Goal: Transaction & Acquisition: Purchase product/service

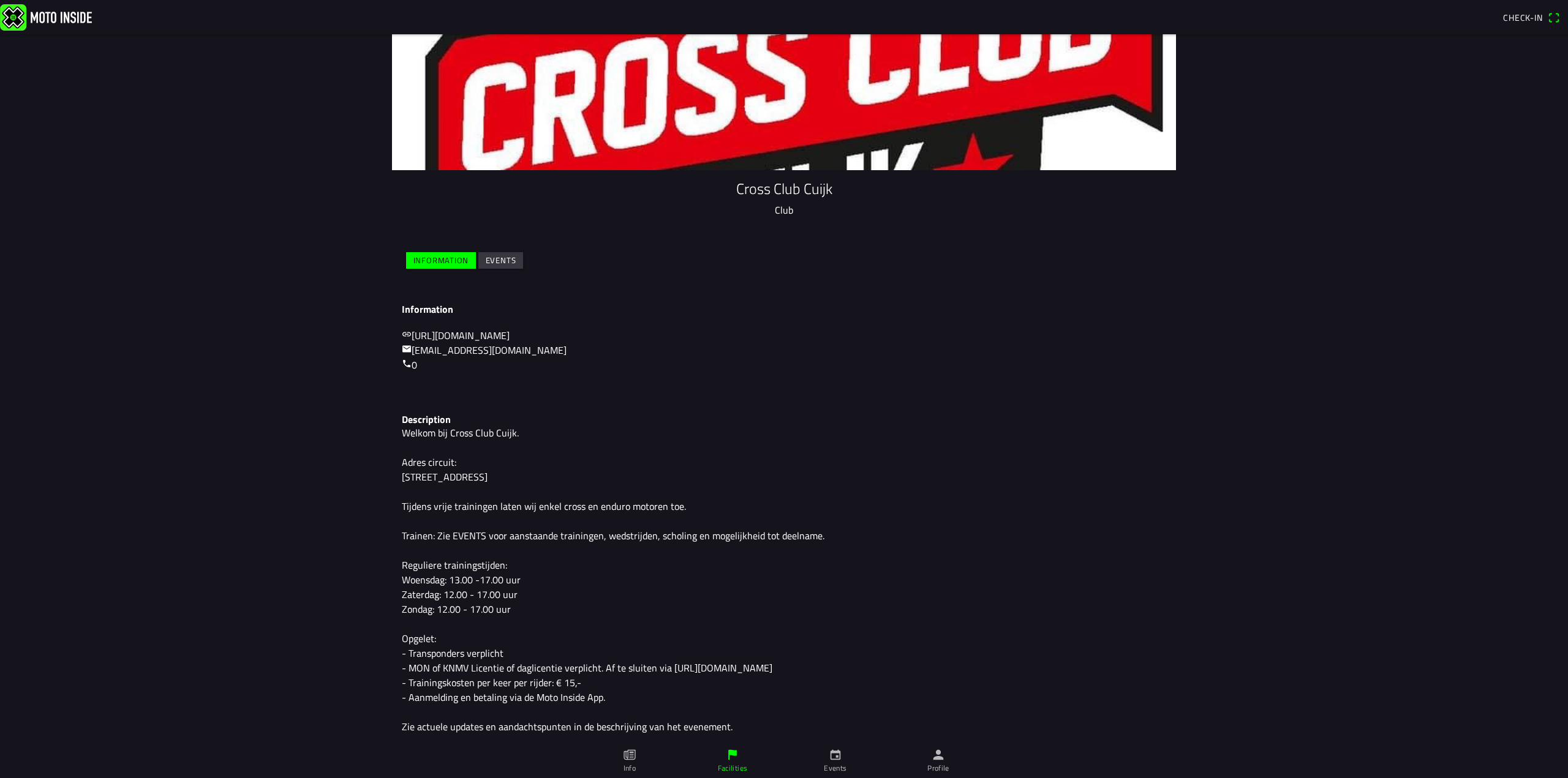
scroll to position [126, 0]
drag, startPoint x: 417, startPoint y: 669, endPoint x: 777, endPoint y: 666, distance: 360.0
click at [777, 666] on p "Welkom bij Cross Club Cuijk. Adres circuit: [STREET_ADDRESS] Tijdens vrije trai…" at bounding box center [783, 579] width 764 height 309
drag, startPoint x: 454, startPoint y: 234, endPoint x: 462, endPoint y: 233, distance: 8.1
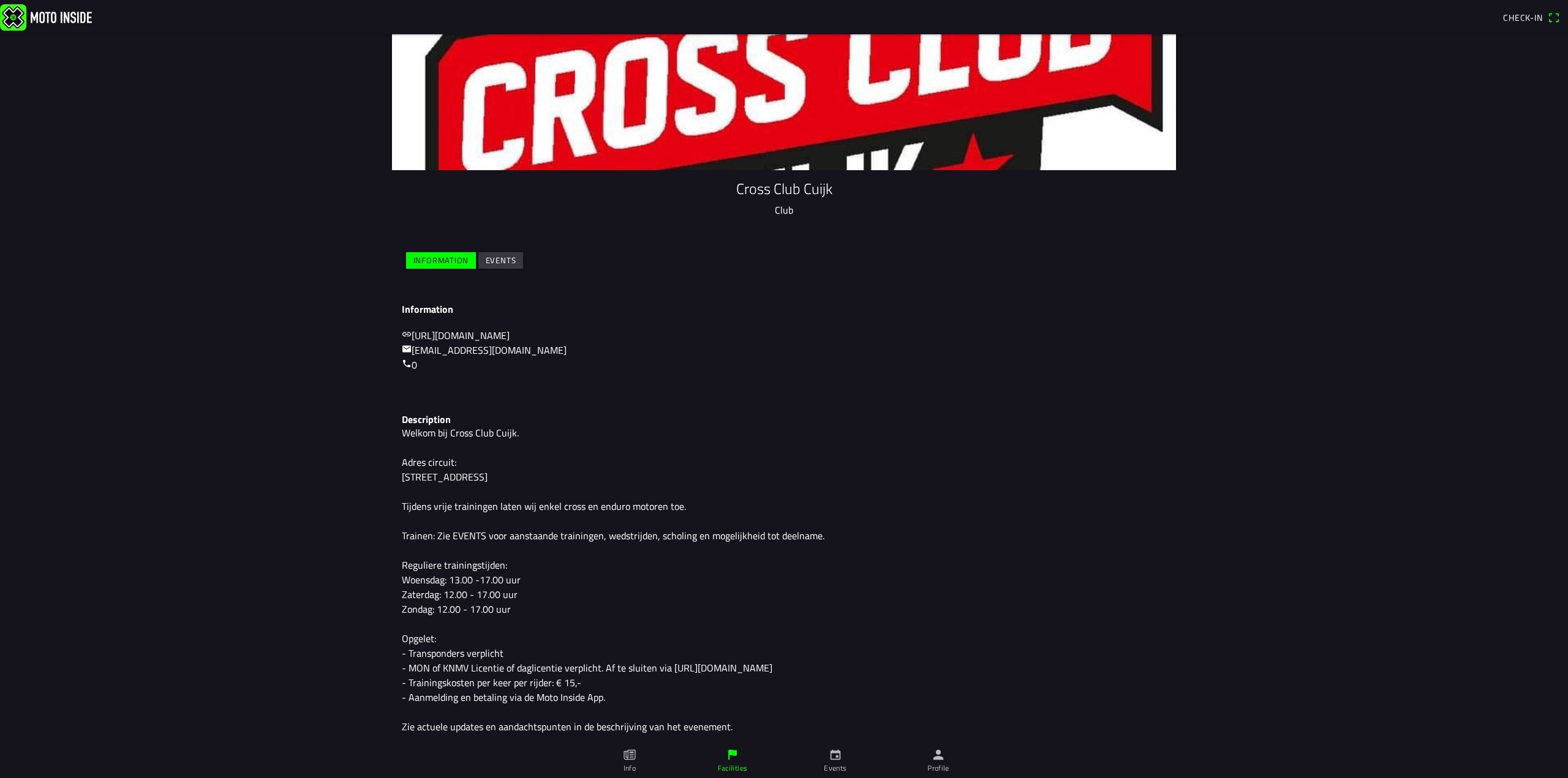
click at [0, 0] on slot "Information" at bounding box center [0, 0] width 0 height 0
click at [0, 0] on slot "Events" at bounding box center [0, 0] width 0 height 0
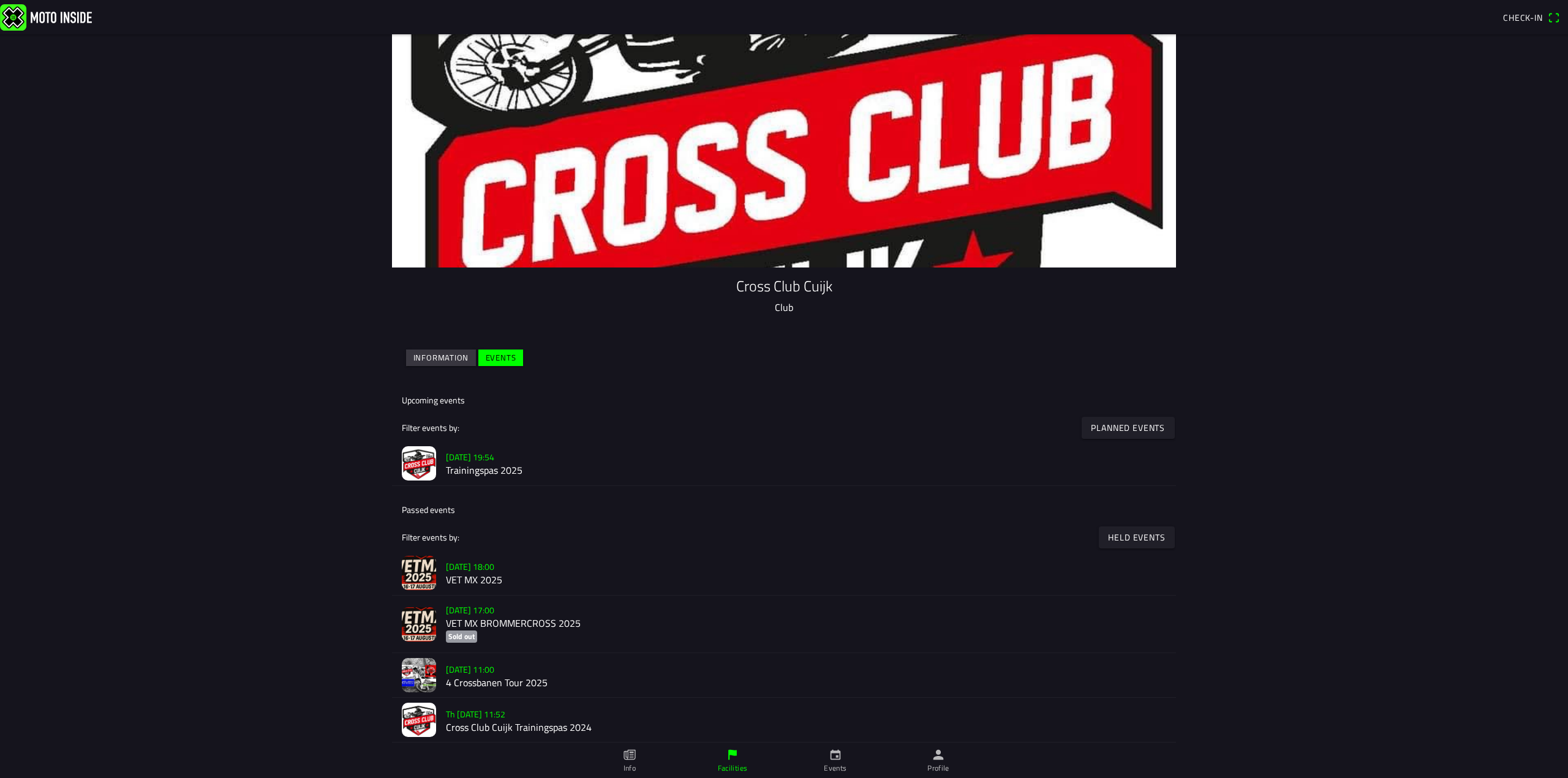
scroll to position [77, 0]
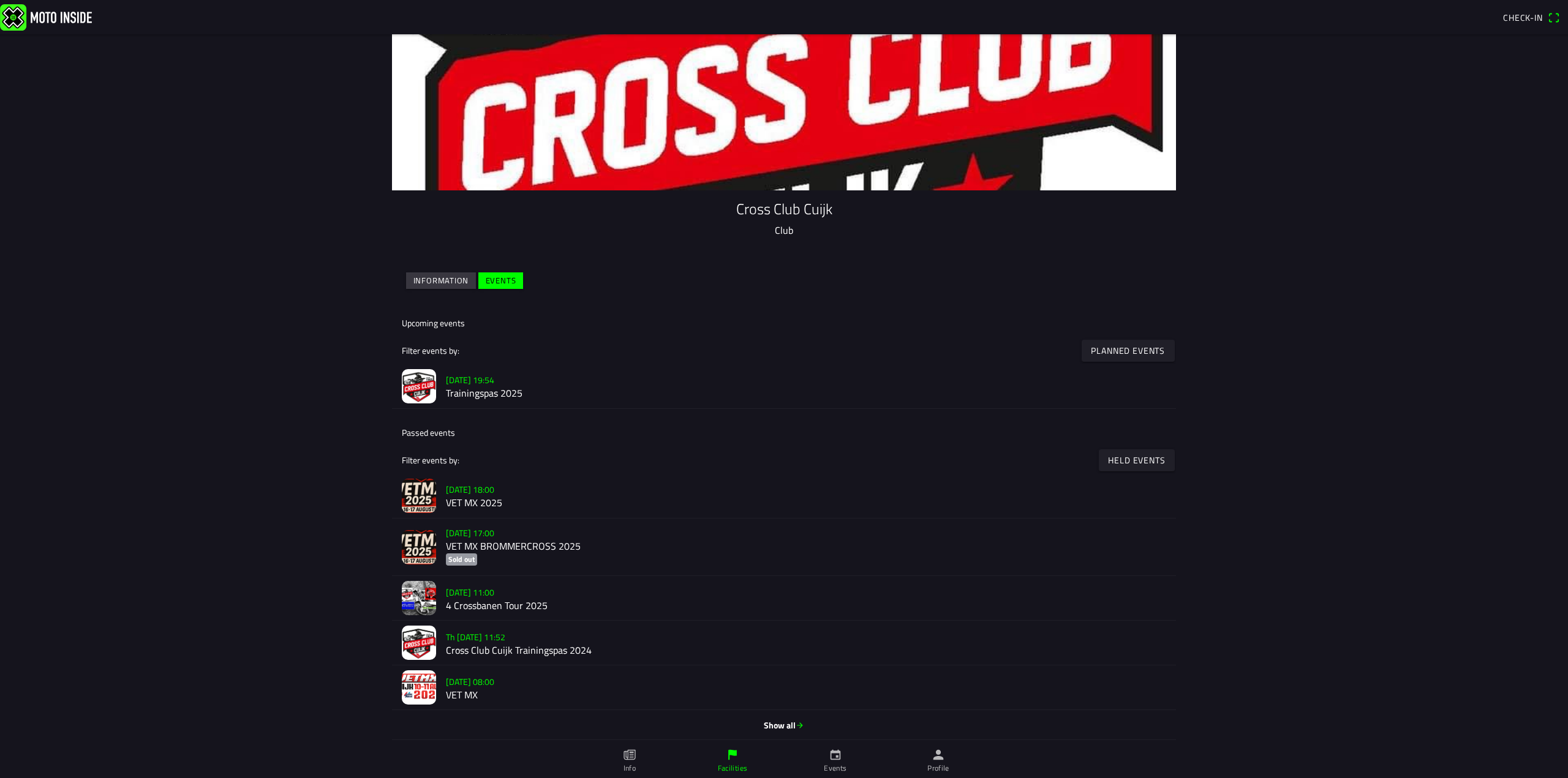
click at [463, 391] on h2 "Trainingspas 2025" at bounding box center [806, 394] width 721 height 11
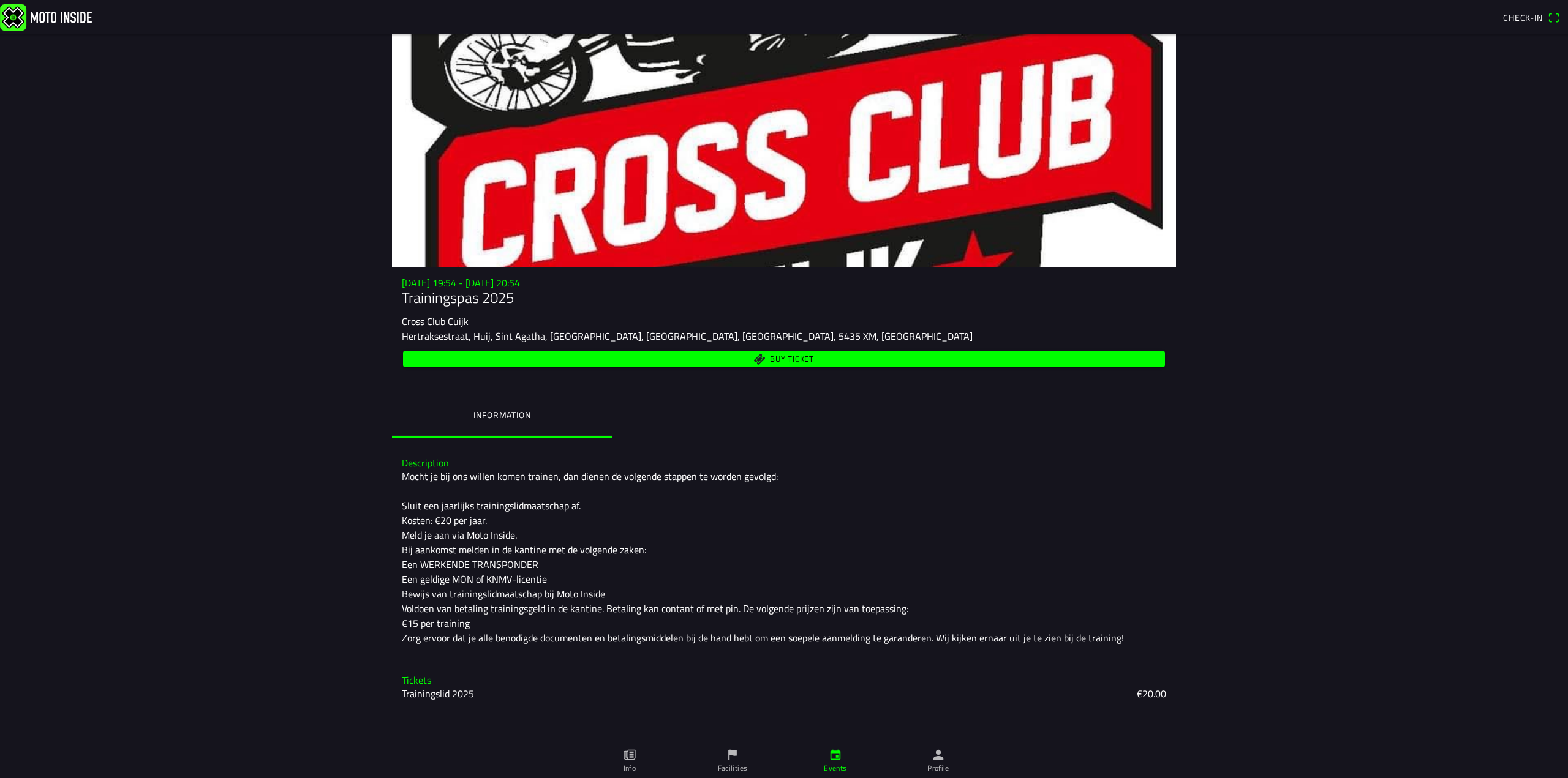
click at [433, 514] on div "Mocht je bij ons willen komen trainen, dan dienen de volgende stappen te worden…" at bounding box center [783, 557] width 764 height 176
click at [433, 515] on div "Mocht je bij ons willen komen trainen, dan dienen de volgende stappen te worden…" at bounding box center [783, 557] width 764 height 176
click at [786, 361] on span "Buy ticket" at bounding box center [792, 359] width 45 height 8
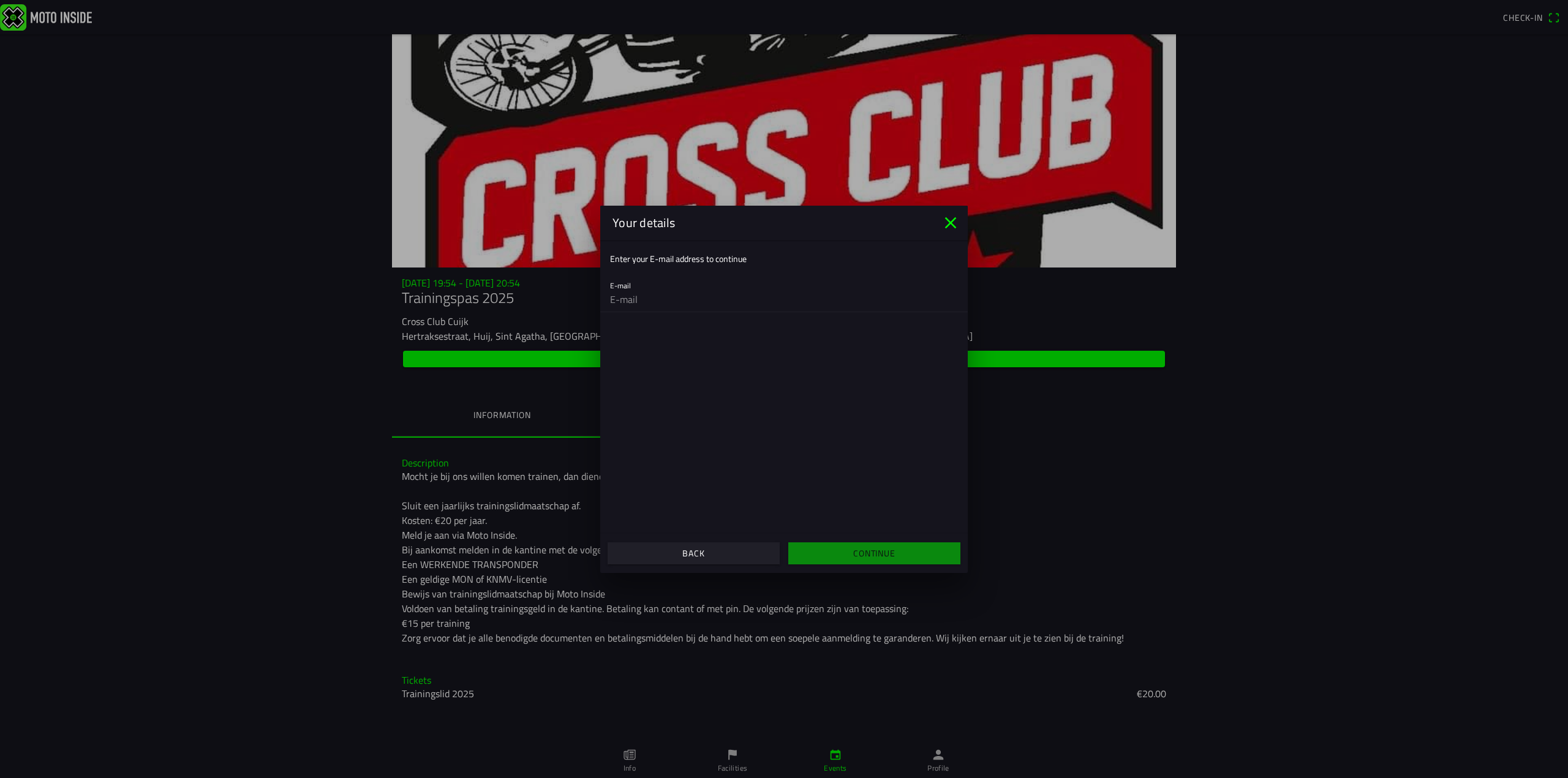
click at [713, 253] on ion-label "Enter your E-mail address to continue" at bounding box center [678, 258] width 136 height 13
click at [655, 301] on input "email" at bounding box center [783, 299] width 347 height 25
click at [644, 295] on input "email" at bounding box center [783, 299] width 347 height 25
paste input "[EMAIL_ADDRESS][DOMAIN_NAME]"
type input "[EMAIL_ADDRESS][DOMAIN_NAME]"
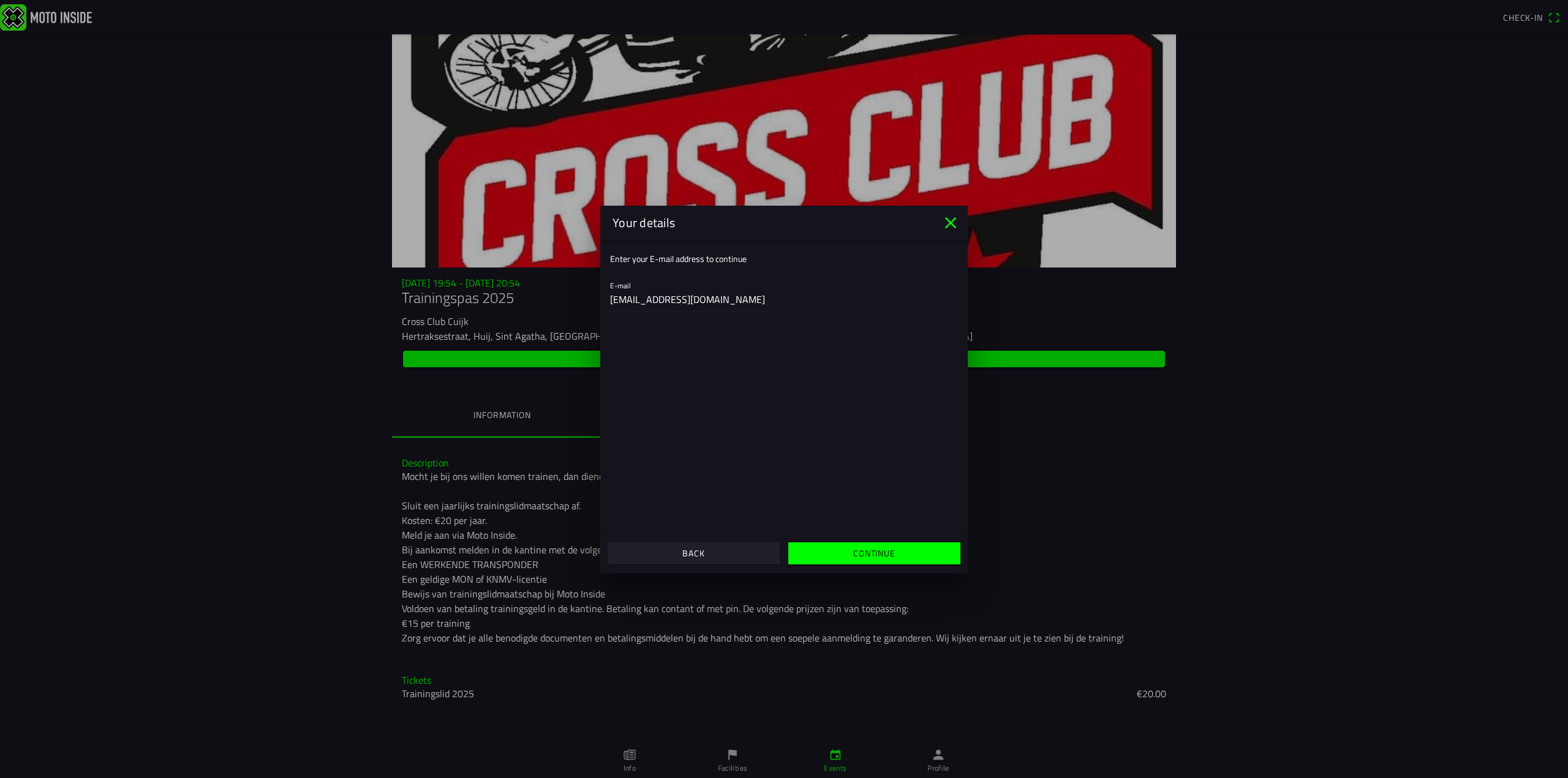
click at [0, 0] on slot "Continue" at bounding box center [0, 0] width 0 height 0
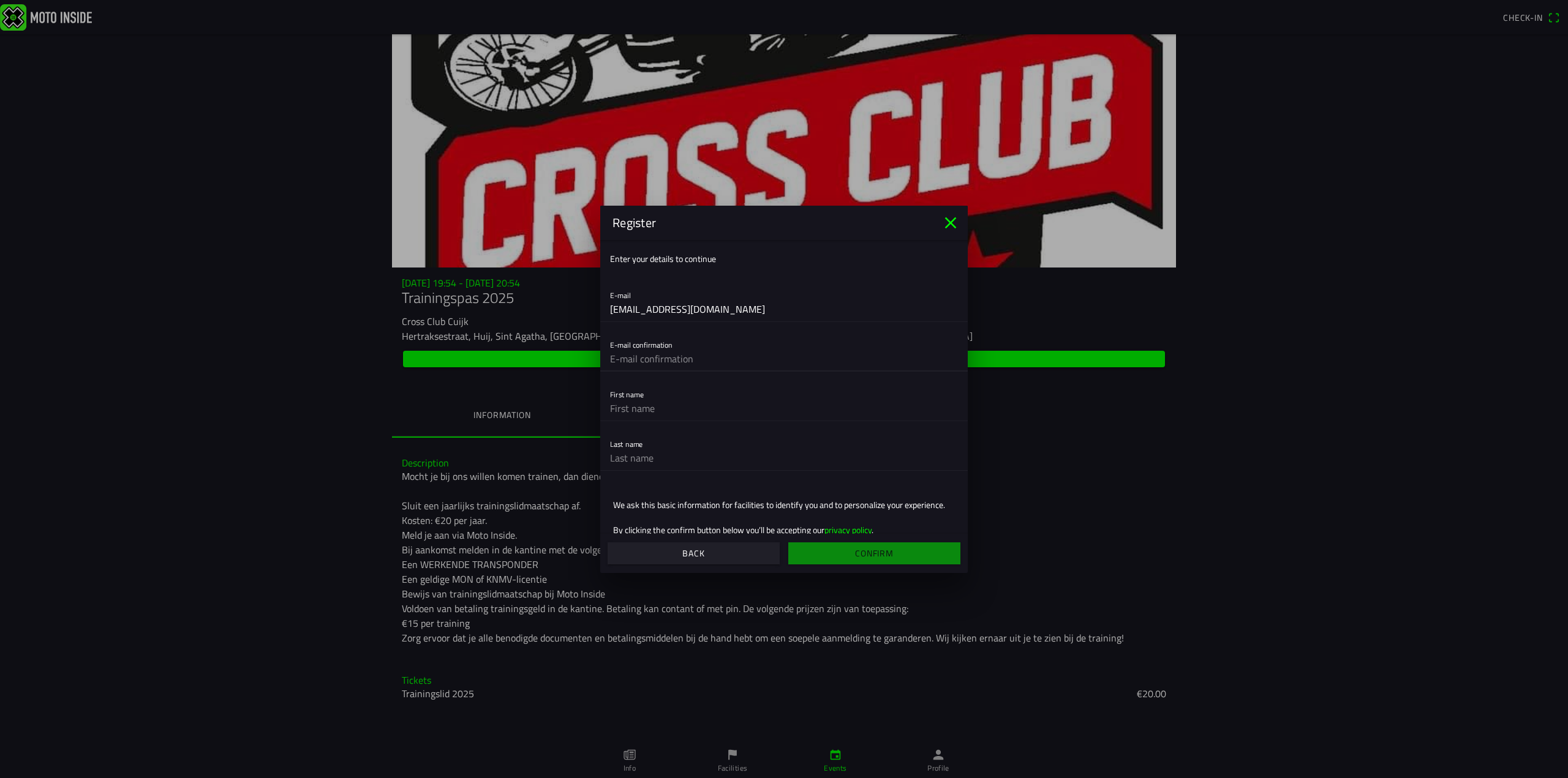
click at [677, 359] on input "text" at bounding box center [783, 359] width 347 height 25
paste input "[EMAIL_ADDRESS][DOMAIN_NAME]"
type input "[EMAIL_ADDRESS][DOMAIN_NAME]"
click at [664, 405] on input "text" at bounding box center [783, 408] width 347 height 25
type input "Luuk"
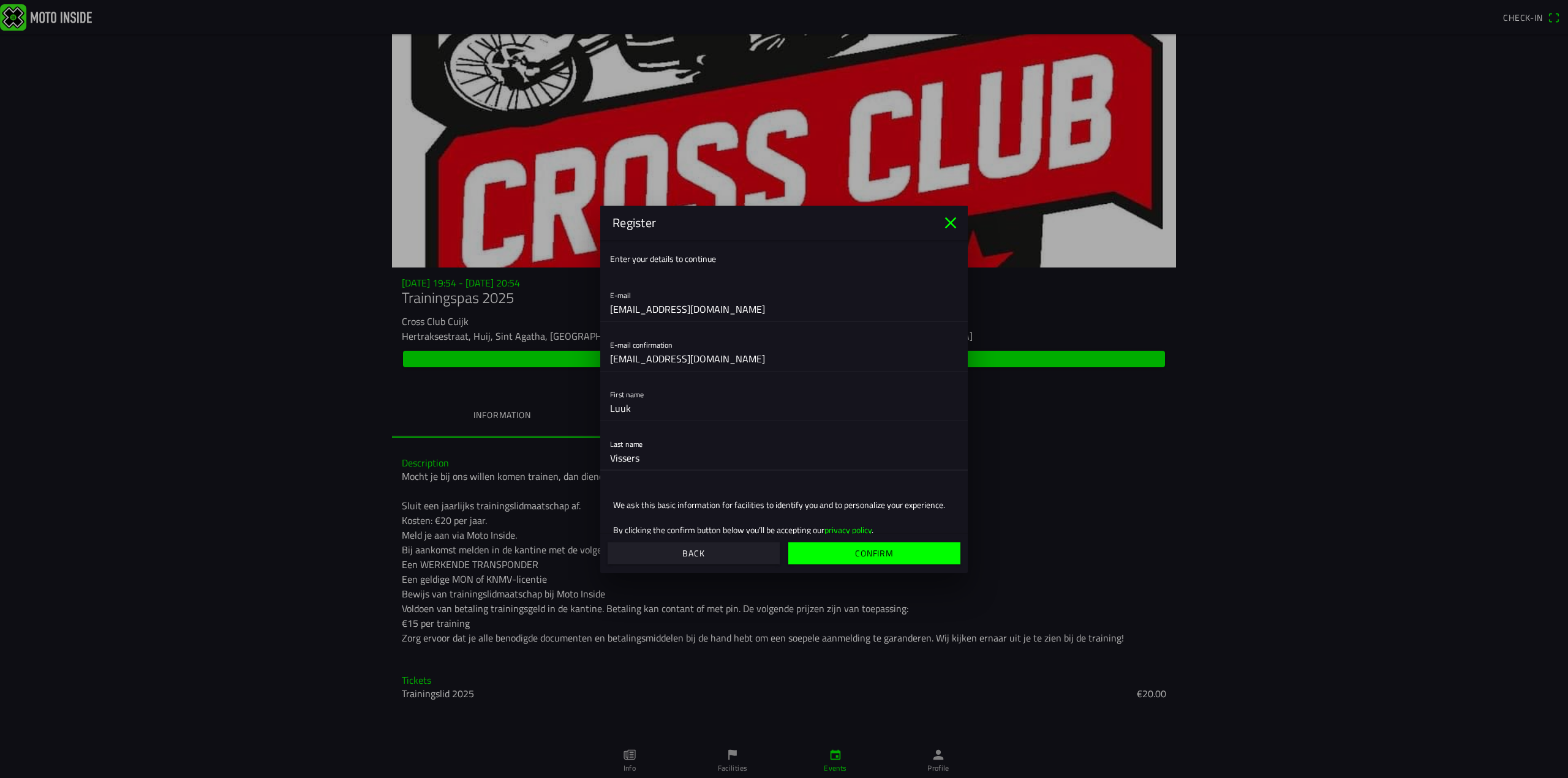
type input "Vissers"
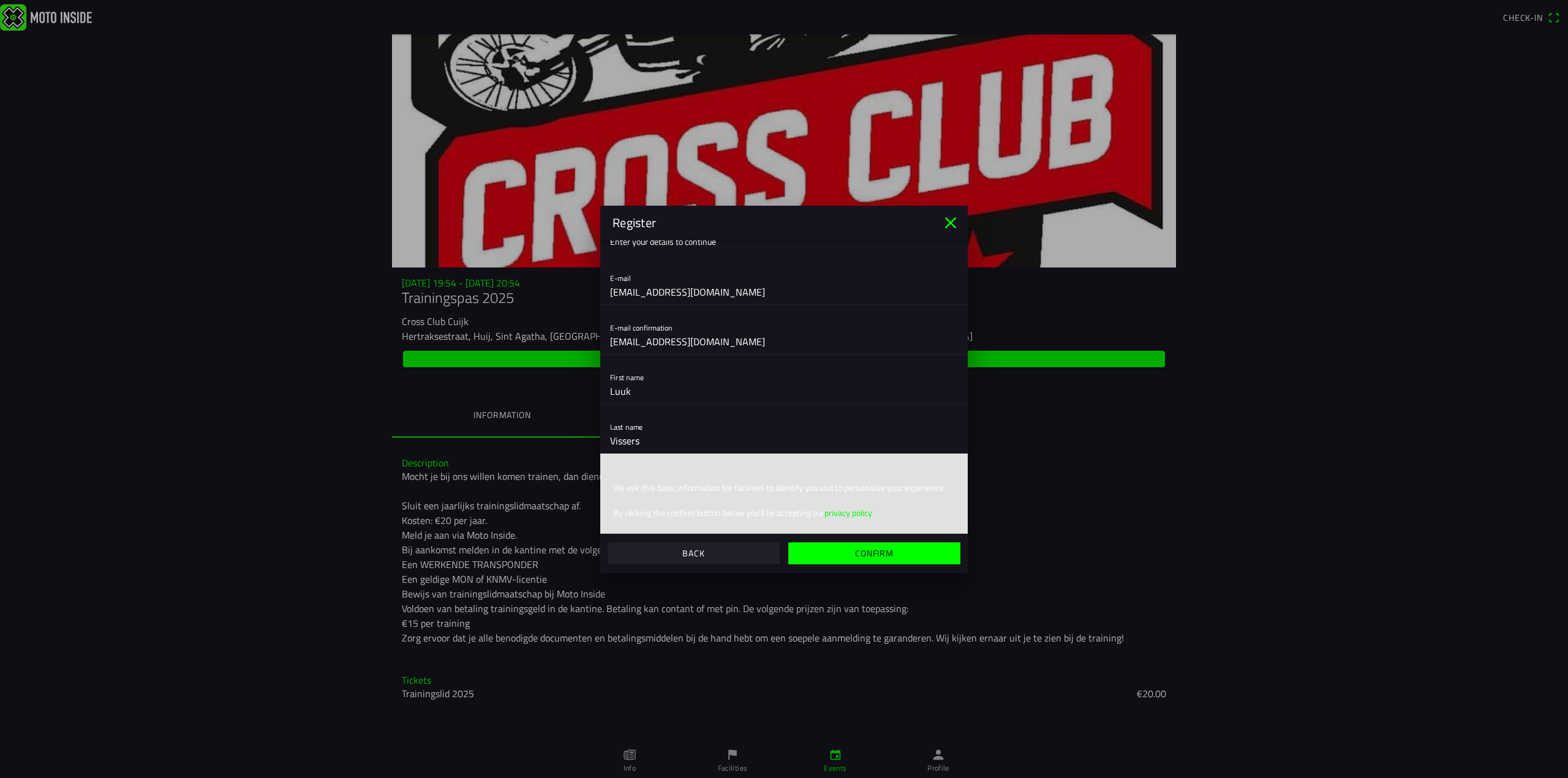
scroll to position [25, 0]
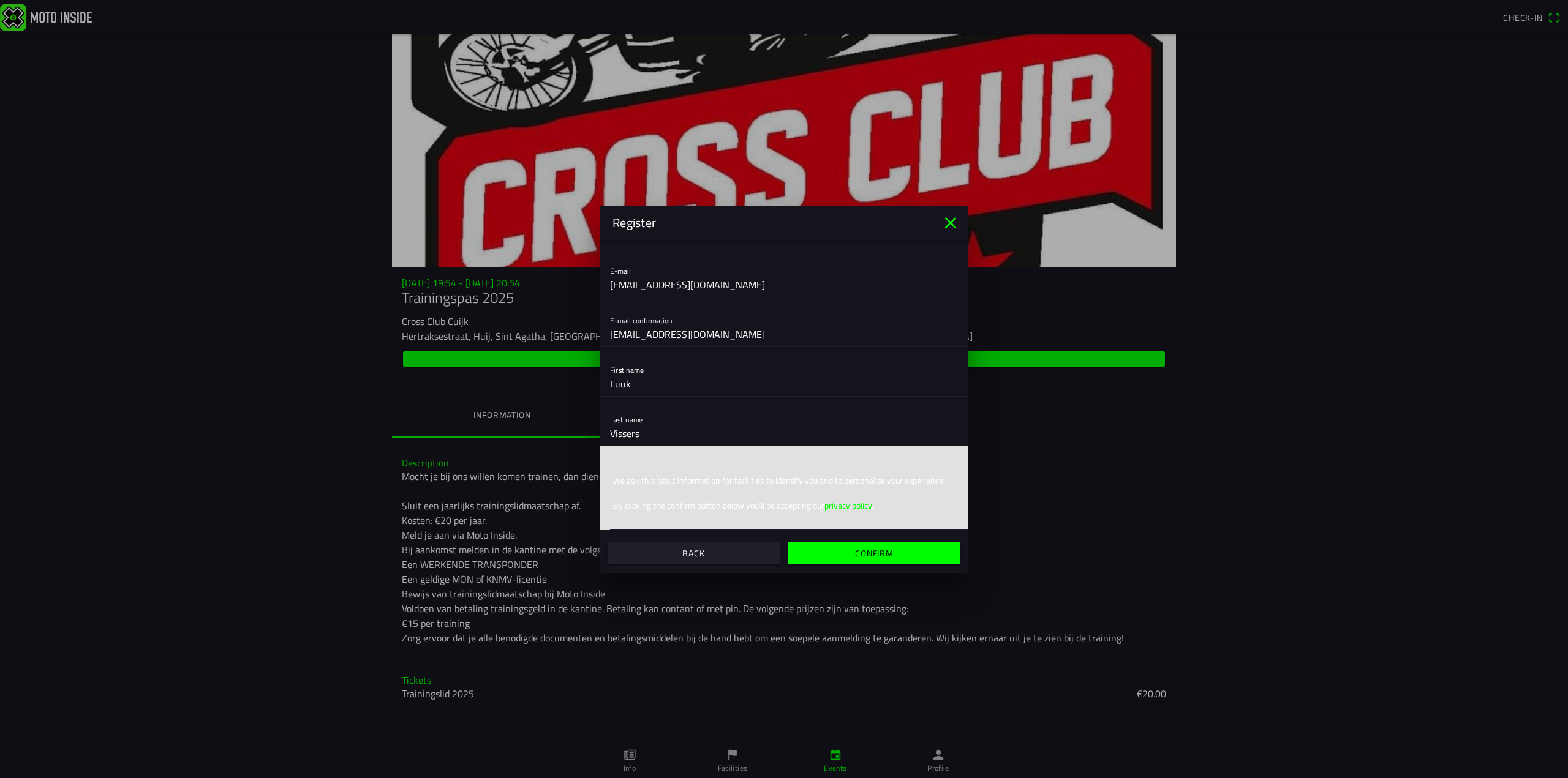
click at [848, 429] on input "Vissers" at bounding box center [783, 433] width 347 height 25
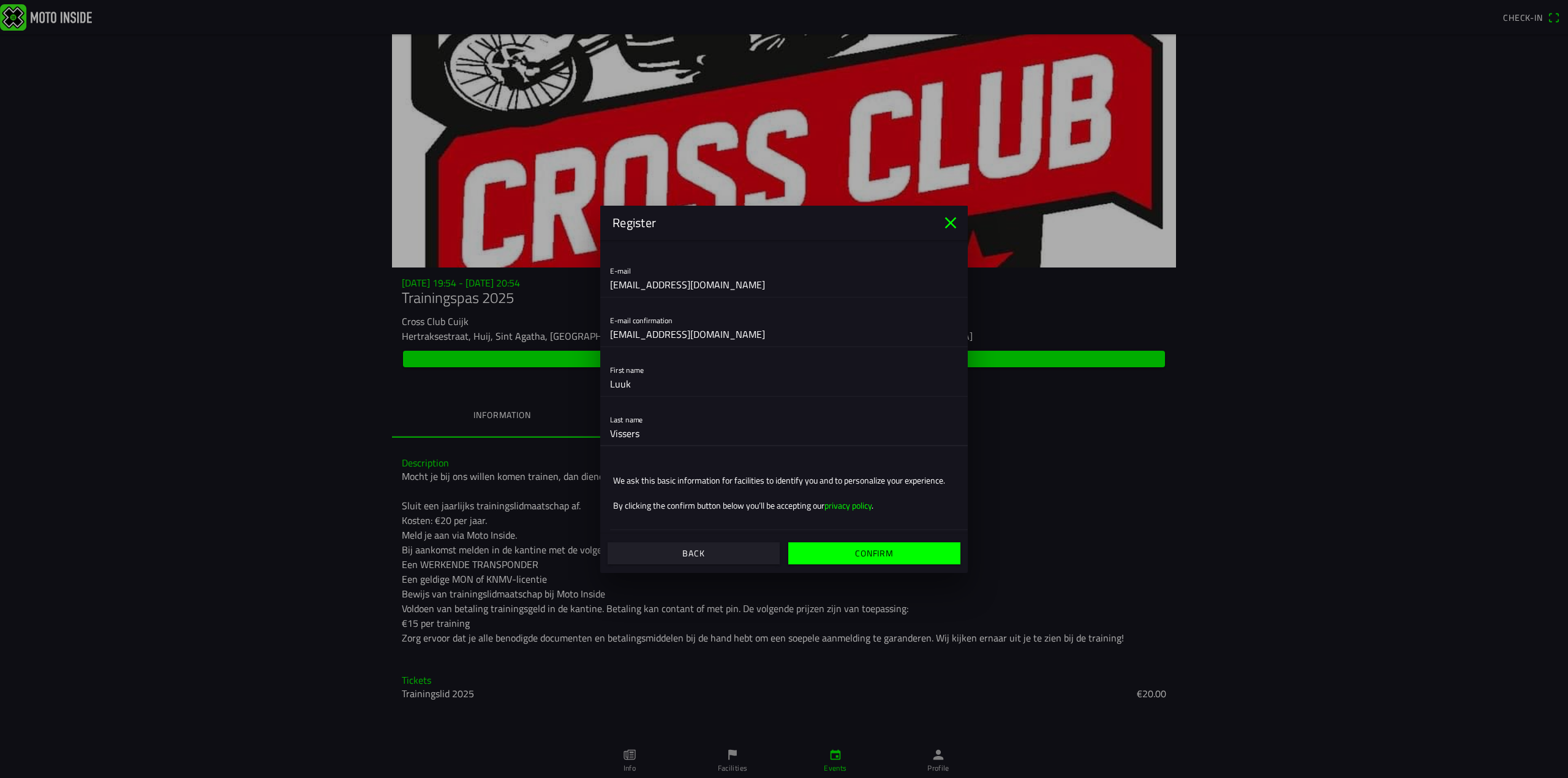
click at [913, 557] on span "Confirm" at bounding box center [874, 553] width 153 height 22
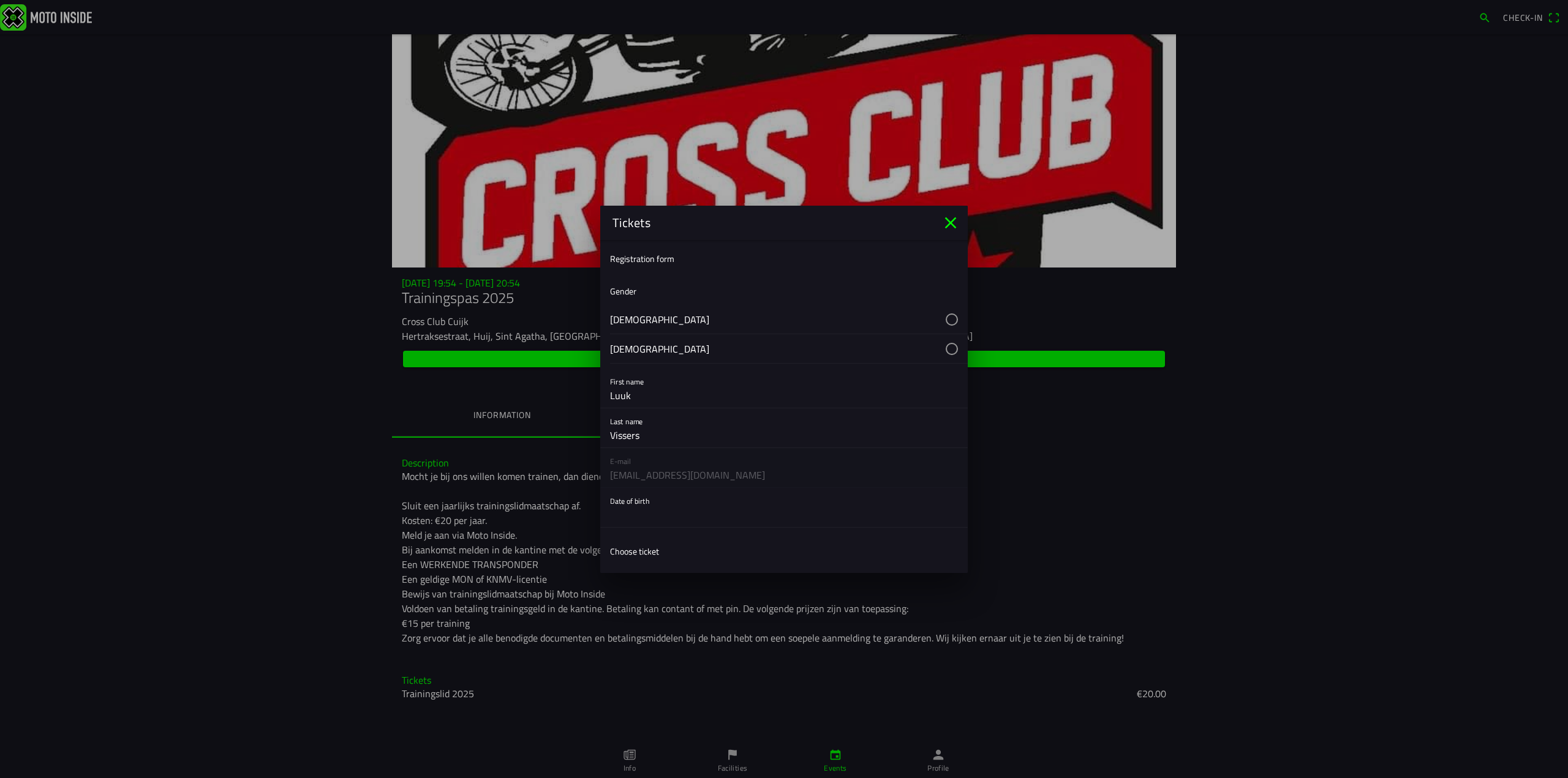
click at [946, 316] on button "button" at bounding box center [789, 319] width 358 height 28
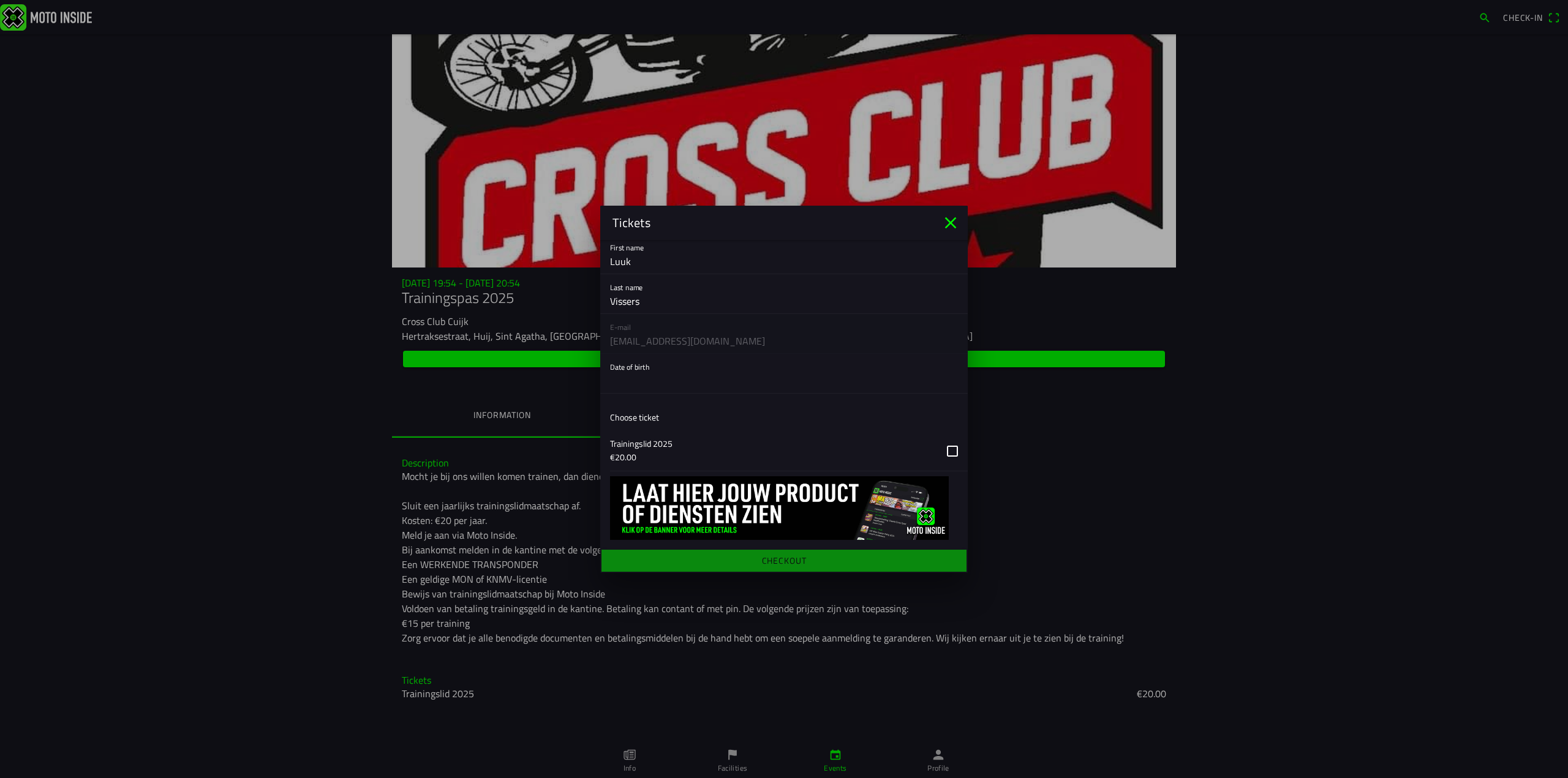
click at [946, 455] on button "button" at bounding box center [789, 451] width 358 height 40
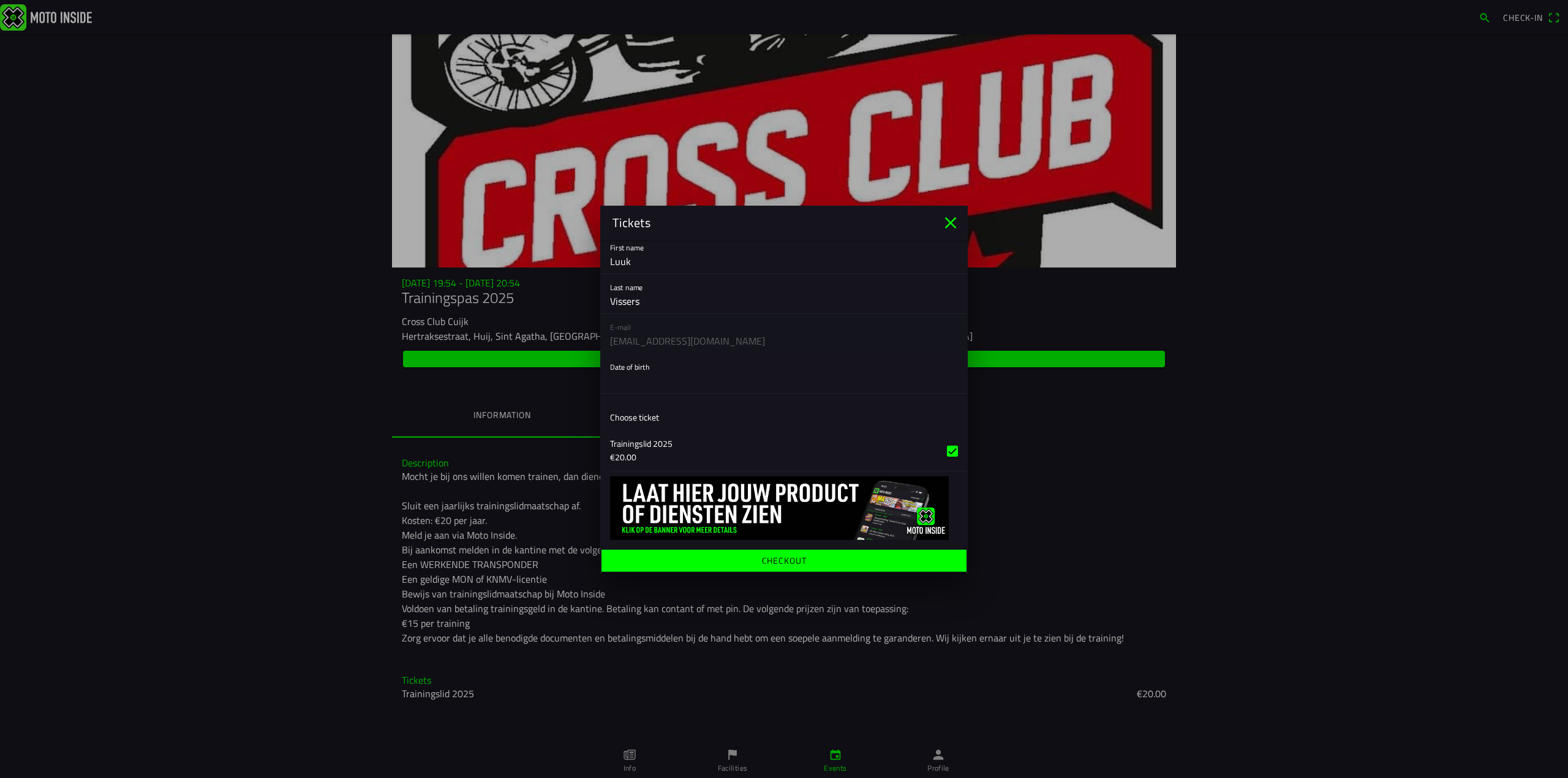
click at [790, 559] on ion-label "Checkout" at bounding box center [784, 559] width 45 height 9
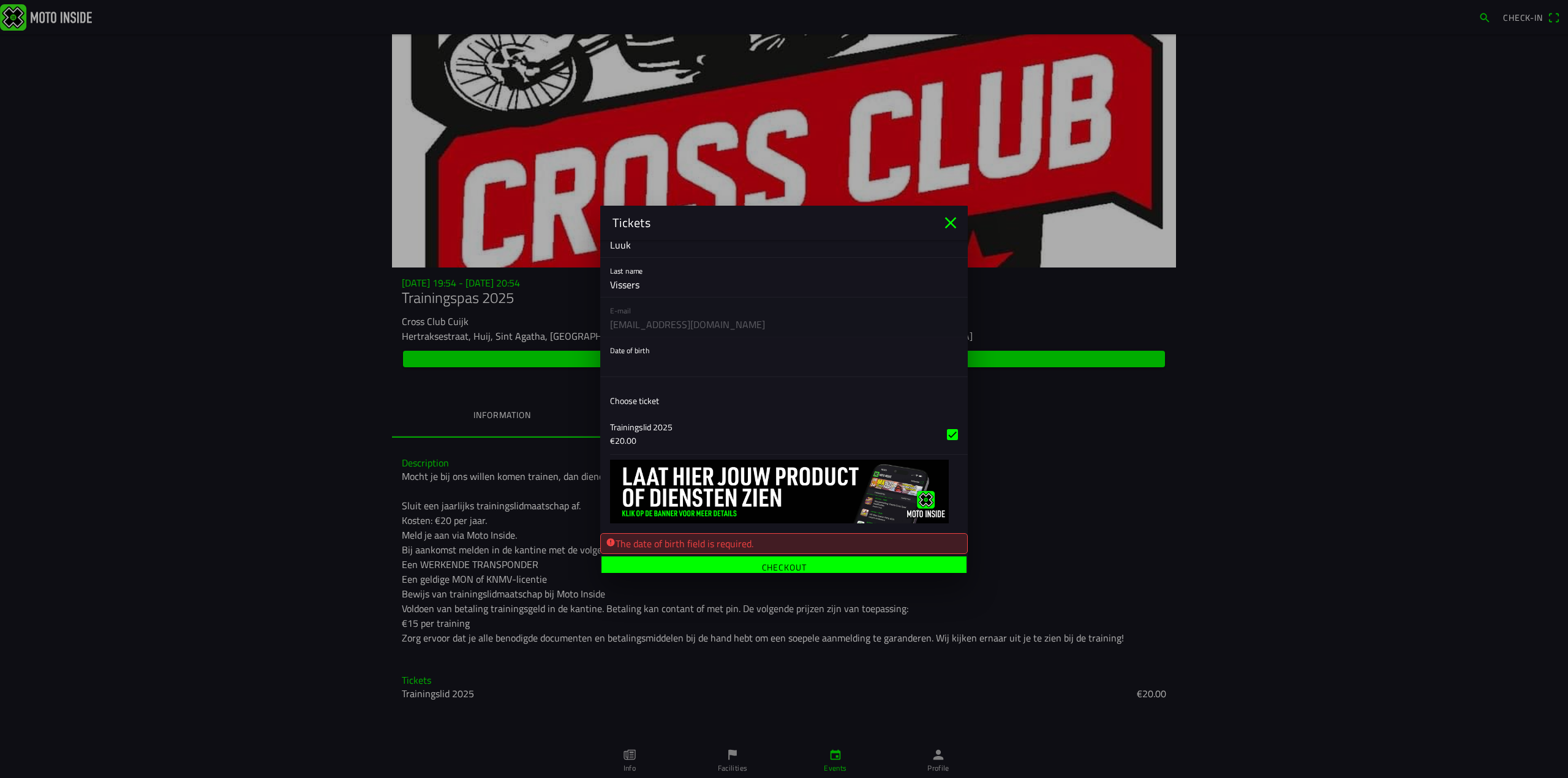
scroll to position [157, 0]
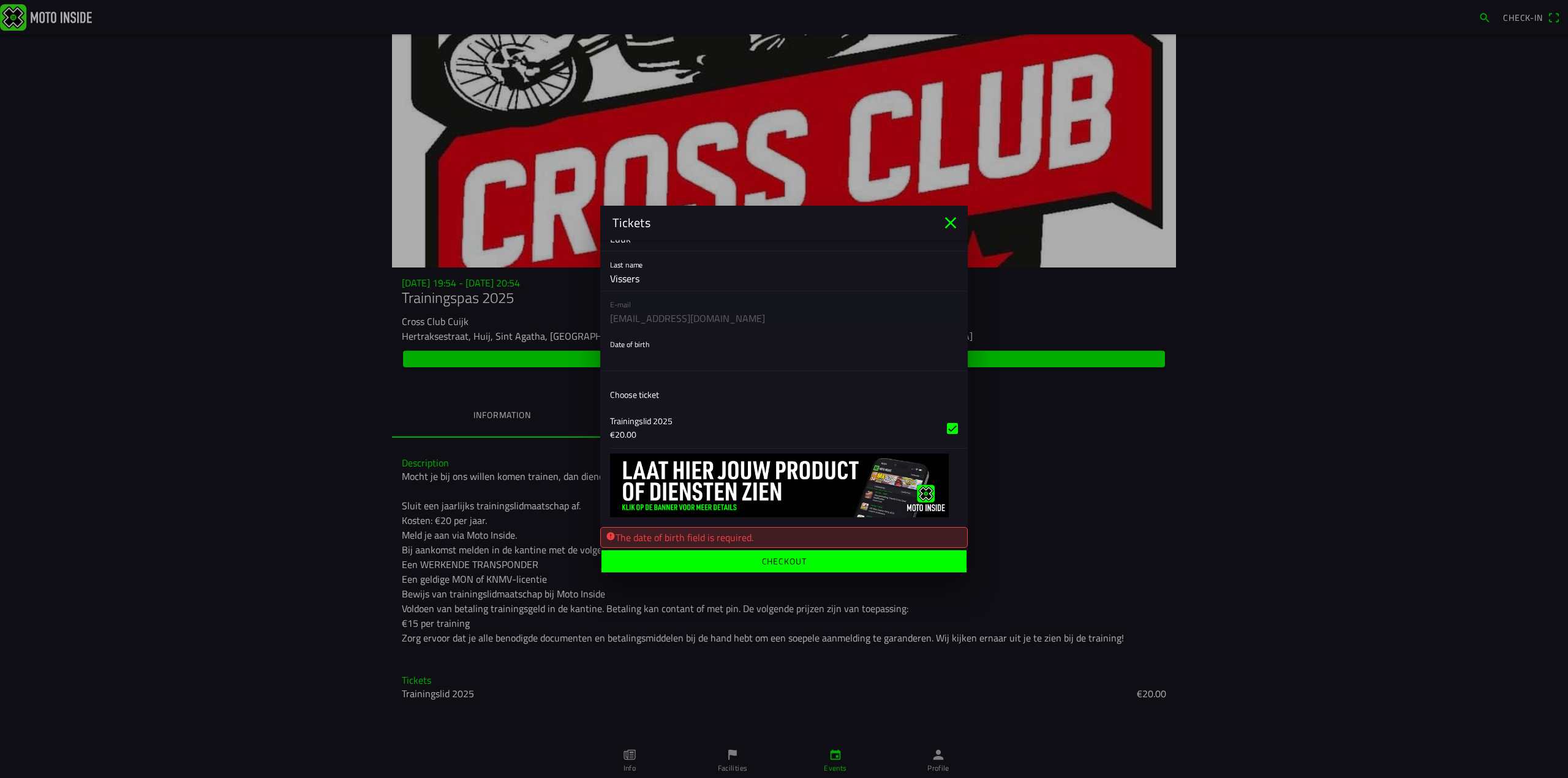
click at [620, 358] on button "button" at bounding box center [789, 350] width 358 height 39
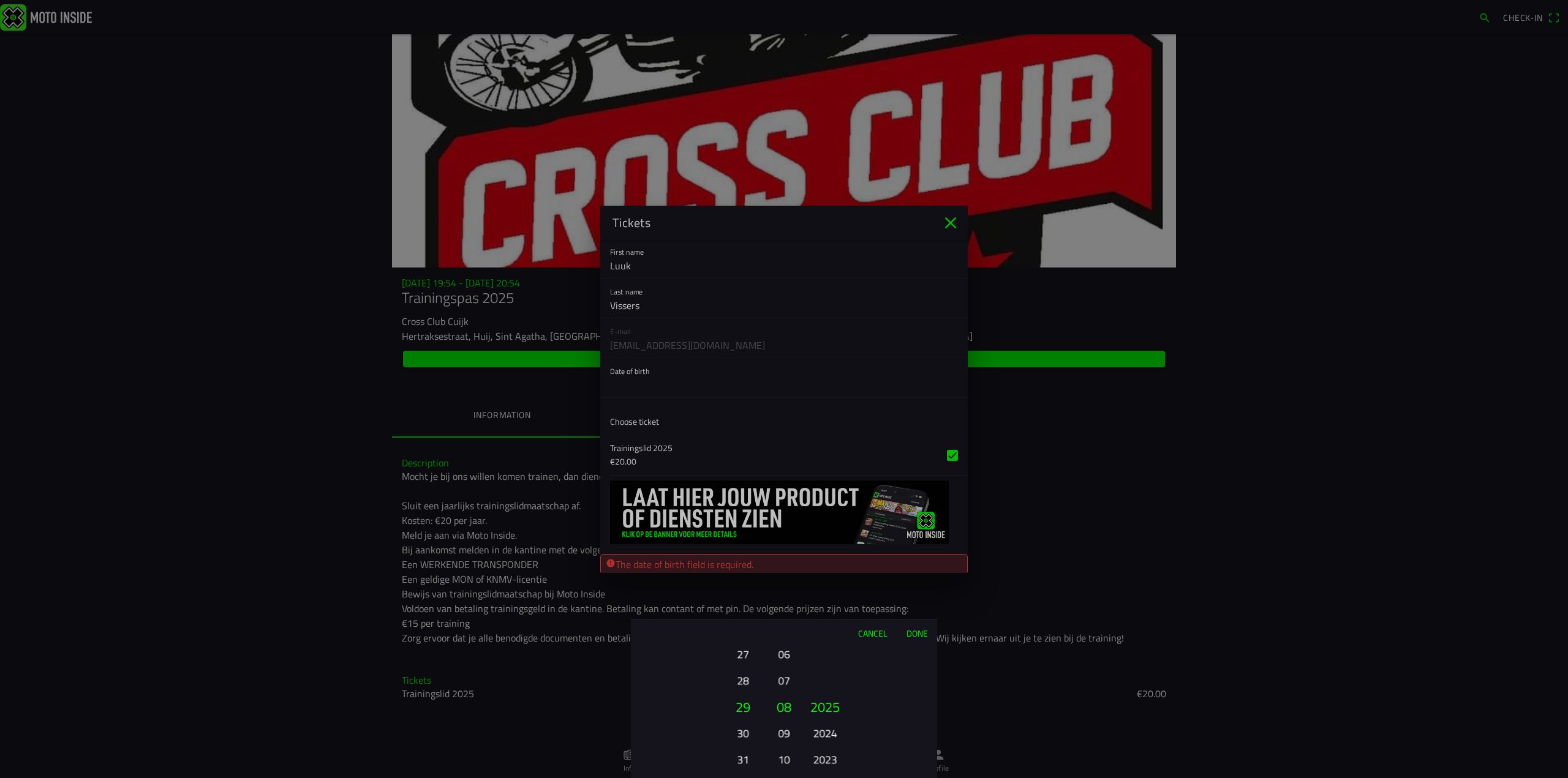
scroll to position [133, 0]
click at [694, 681] on ion-picker-column "01 02 03 04 05 06 07 08 09 10 11 12 13 14 15 16 17 18 19 20 21 22 23 24 25 26 2…" at bounding box center [700, 712] width 138 height 132
click at [743, 687] on button "28" at bounding box center [742, 681] width 34 height 22
click at [743, 671] on button "27" at bounding box center [742, 681] width 34 height 22
click at [743, 671] on button "26" at bounding box center [742, 681] width 34 height 22
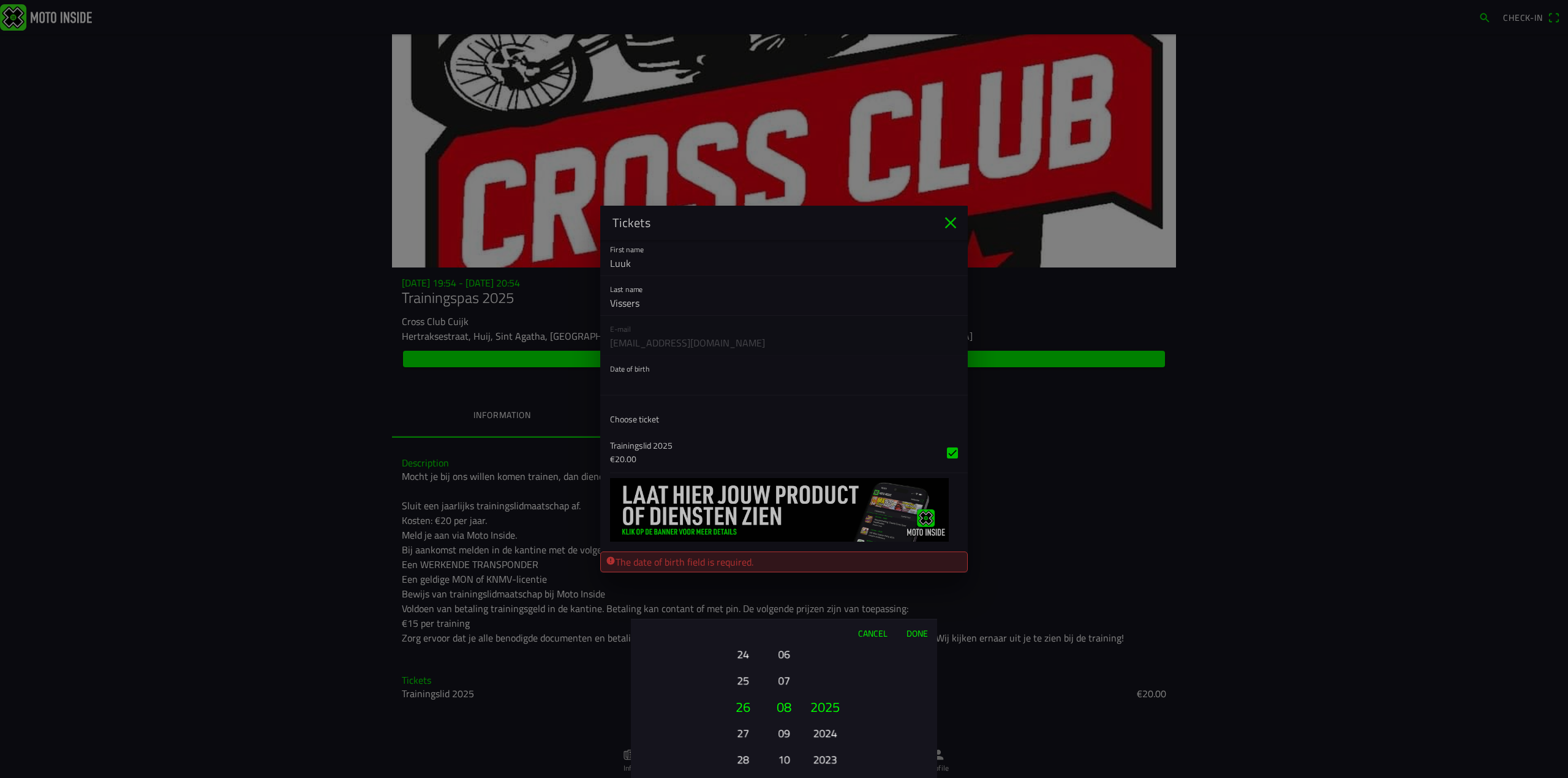
click at [743, 671] on button "25" at bounding box center [742, 681] width 34 height 22
click at [743, 664] on button "24" at bounding box center [742, 654] width 34 height 22
click at [743, 671] on button "23" at bounding box center [742, 681] width 34 height 22
click at [743, 664] on button "22" at bounding box center [742, 654] width 34 height 22
click at [743, 671] on button "21" at bounding box center [742, 681] width 34 height 22
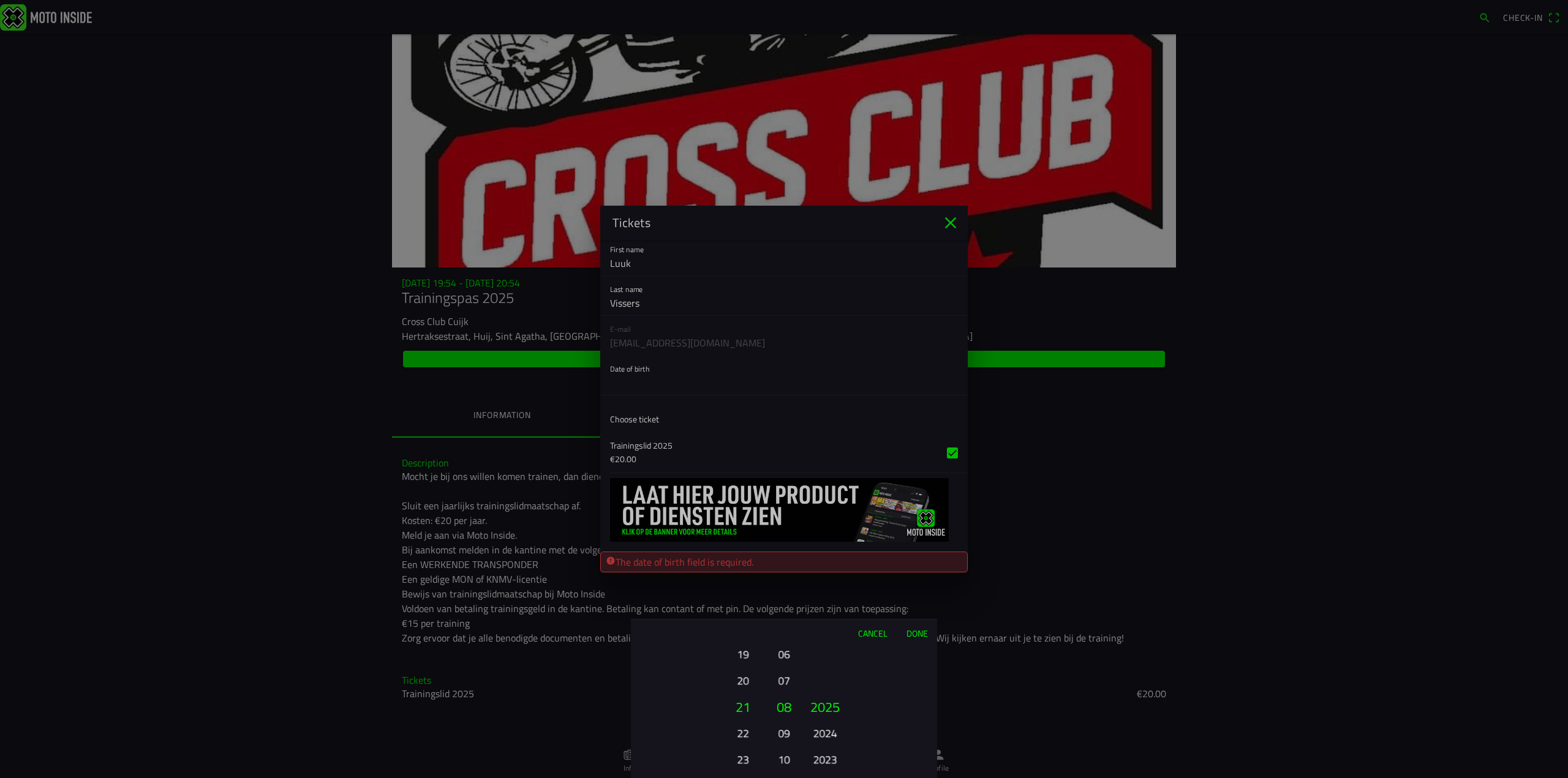
click at [743, 671] on button "20" at bounding box center [742, 681] width 34 height 22
click at [743, 664] on button "19" at bounding box center [742, 654] width 34 height 22
click at [818, 756] on button "2023" at bounding box center [825, 759] width 34 height 22
click at [832, 761] on button "2021" at bounding box center [825, 759] width 34 height 22
click at [832, 761] on button "2019" at bounding box center [825, 759] width 34 height 22
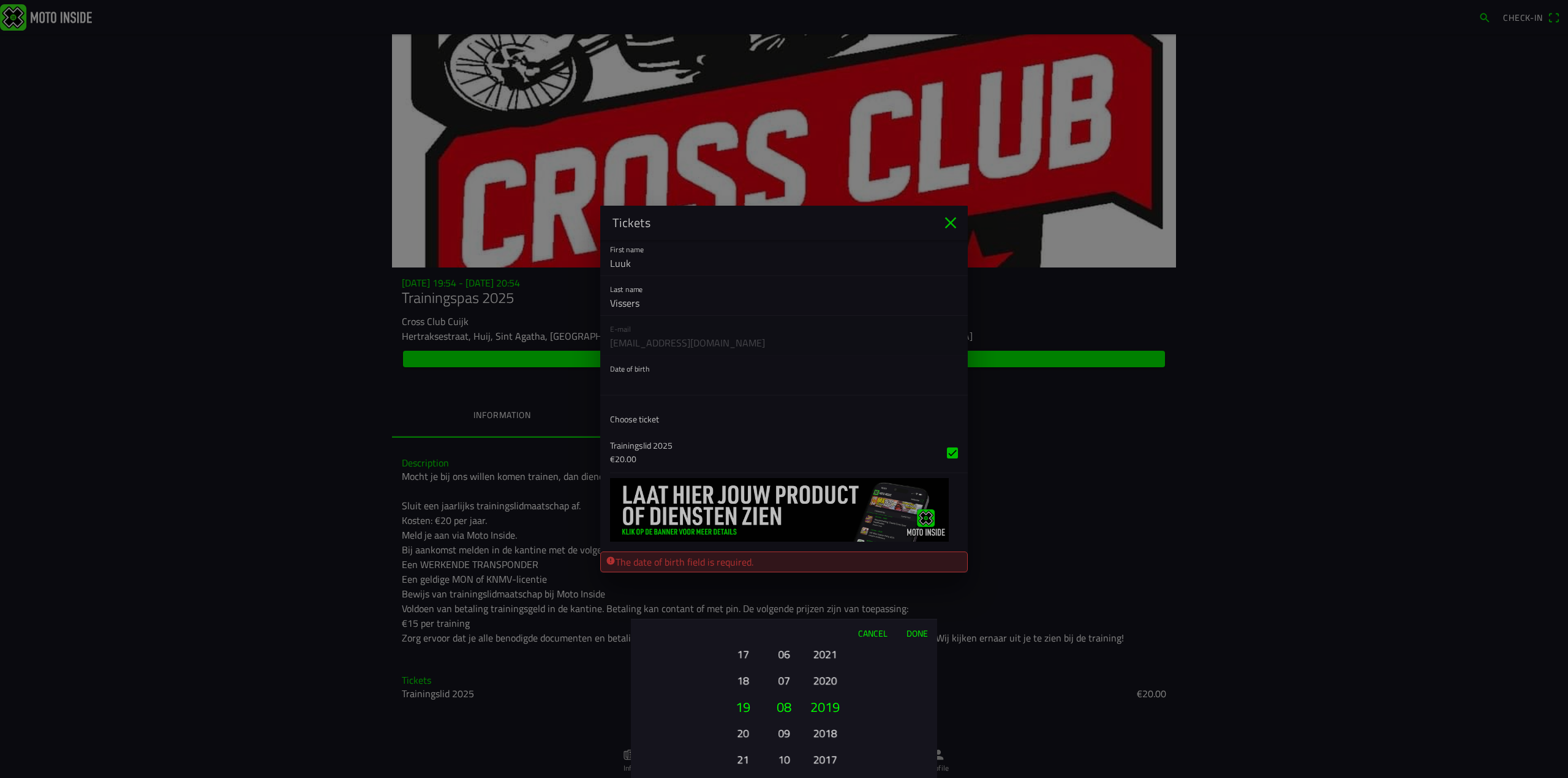
click at [832, 761] on button "2017" at bounding box center [825, 759] width 34 height 22
click at [832, 761] on button "2015" at bounding box center [825, 759] width 34 height 22
click at [832, 761] on button "2013" at bounding box center [825, 759] width 34 height 22
click at [832, 761] on ion-picker-column "2025 2024 2023 2022 2021 2020 2019 2018 2017 2016 2015 2014 2013 2012 2011 2010…" at bounding box center [868, 712] width 138 height 132
click at [829, 758] on button "2009" at bounding box center [825, 759] width 34 height 22
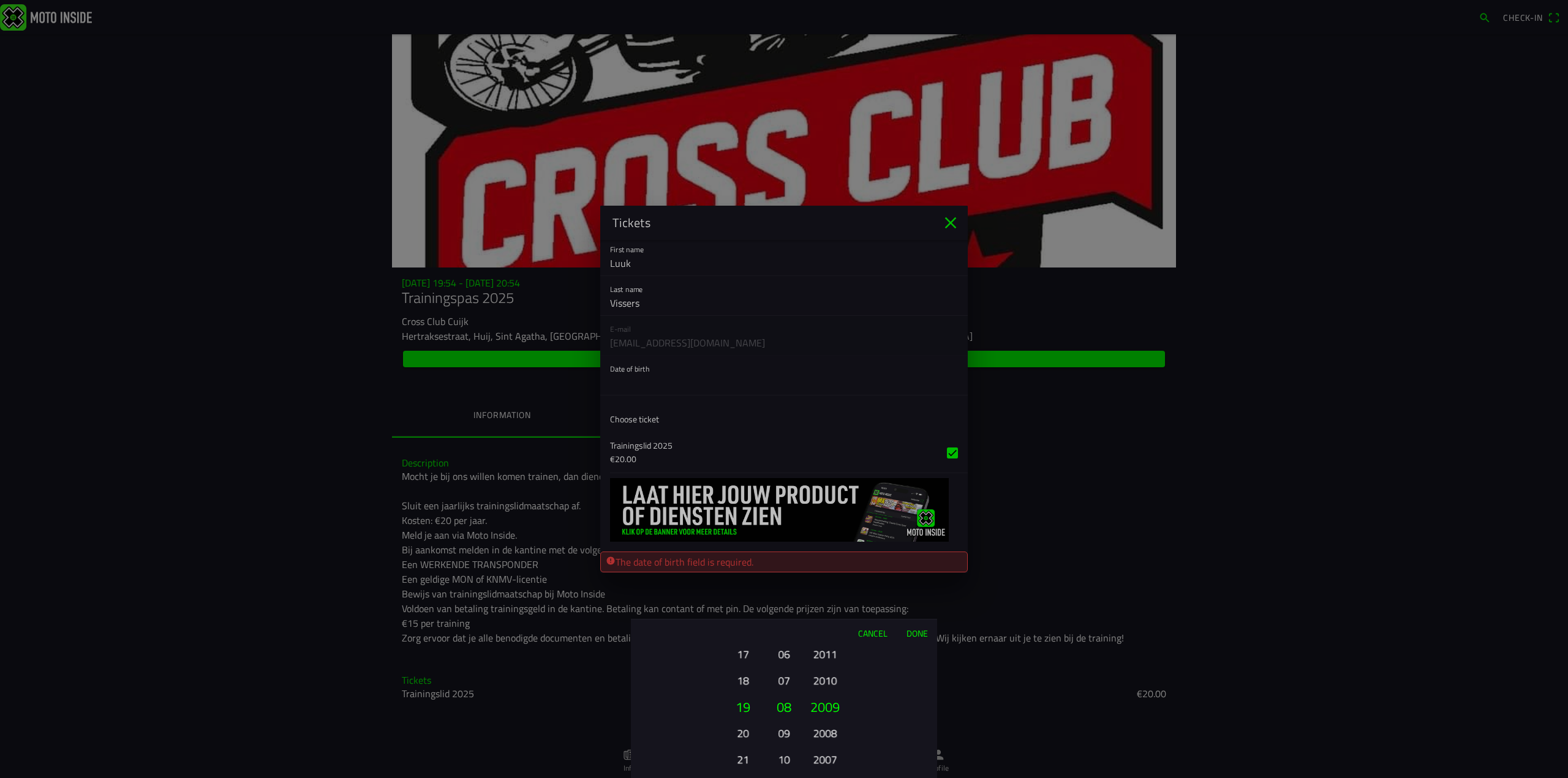
click at [829, 758] on button "2007" at bounding box center [825, 759] width 34 height 22
click at [829, 758] on button "2005" at bounding box center [825, 759] width 34 height 22
click at [829, 758] on div "2025 2024 2023 2022 2021 2020 2019 2018 2017 2016 2015 2014 2013 2012 2011 2010…" at bounding box center [825, 759] width 42 height 132
click at [822, 678] on button "2004" at bounding box center [825, 681] width 34 height 22
click at [822, 678] on button "2005" at bounding box center [825, 681] width 34 height 22
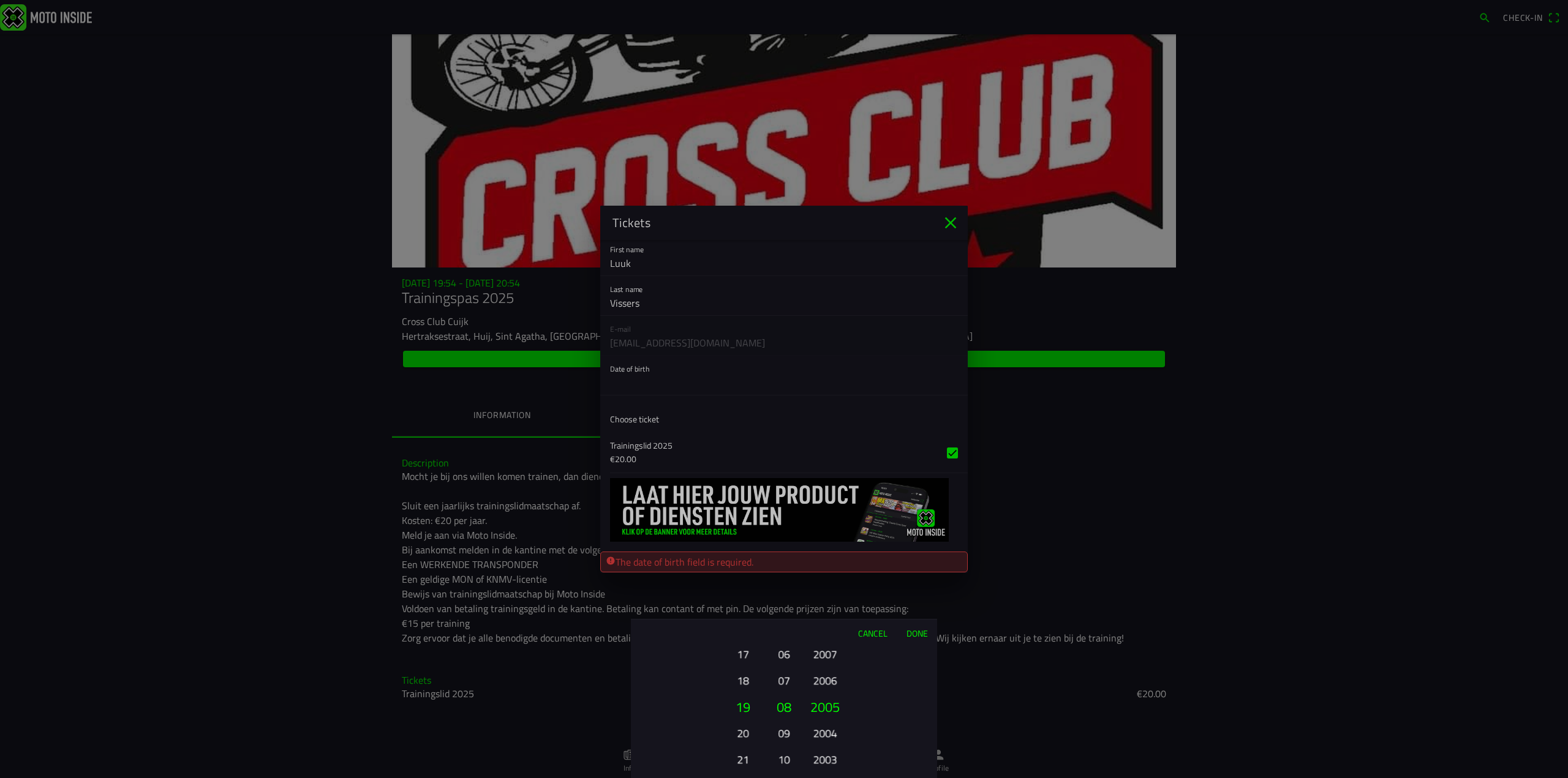
click at [822, 678] on button "2006" at bounding box center [825, 681] width 34 height 22
click at [822, 678] on button "2007" at bounding box center [825, 681] width 34 height 22
click at [822, 679] on button "2008" at bounding box center [825, 681] width 34 height 22
click at [822, 679] on button "2009" at bounding box center [825, 681] width 34 height 22
click at [826, 660] on button "2011" at bounding box center [825, 654] width 34 height 22
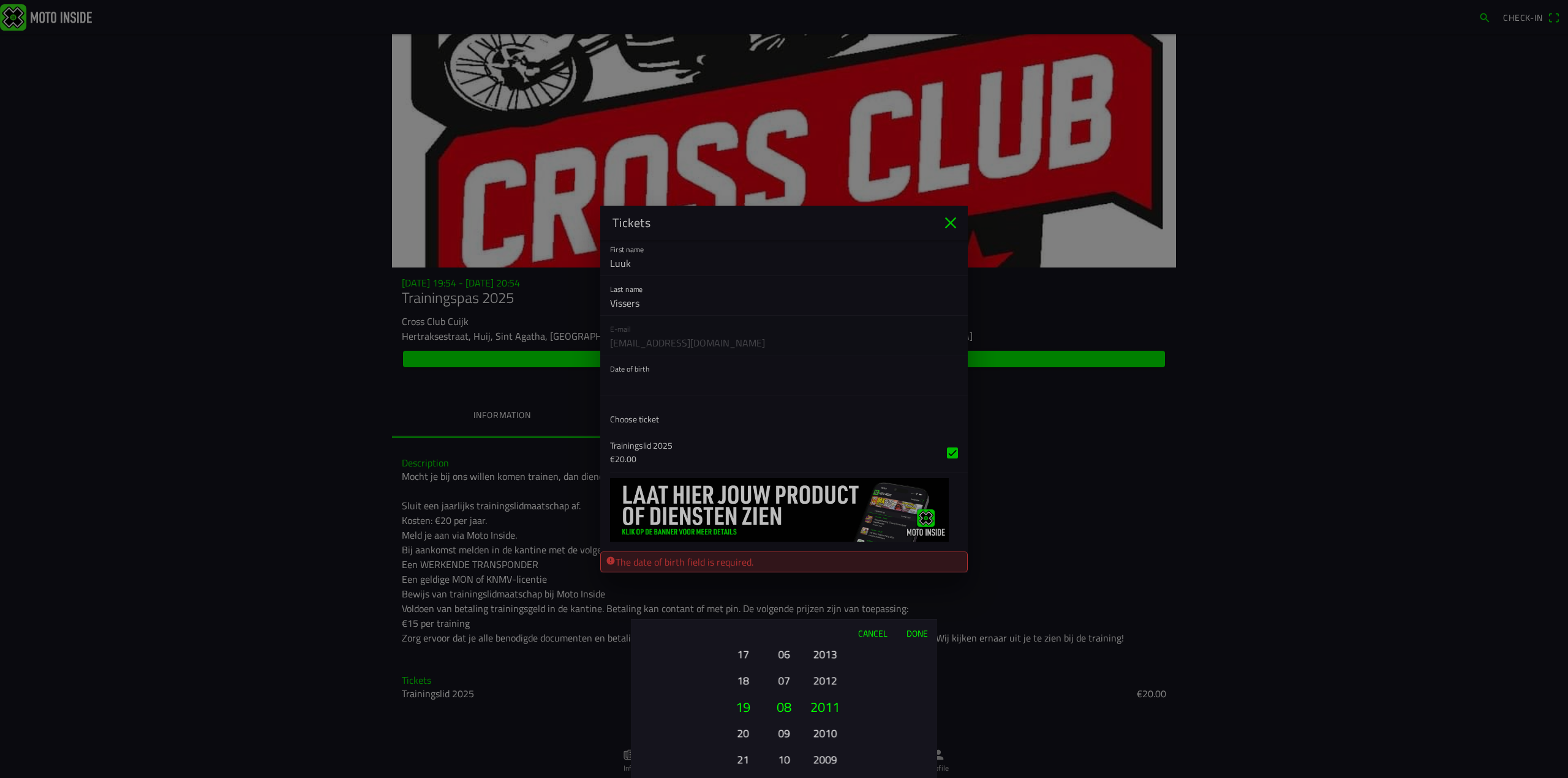
click at [789, 654] on button "06" at bounding box center [784, 654] width 17 height 22
click at [741, 658] on button "17" at bounding box center [742, 654] width 34 height 22
click at [741, 658] on button "15" at bounding box center [742, 654] width 34 height 22
click at [741, 658] on button "13" at bounding box center [742, 654] width 34 height 22
click at [741, 658] on ion-picker-column "01 02 03 04 05 06 07 08 09 10 11 12 13 14 15 16 17 18 19 20 21 22 23 24 25 26 2…" at bounding box center [700, 712] width 138 height 132
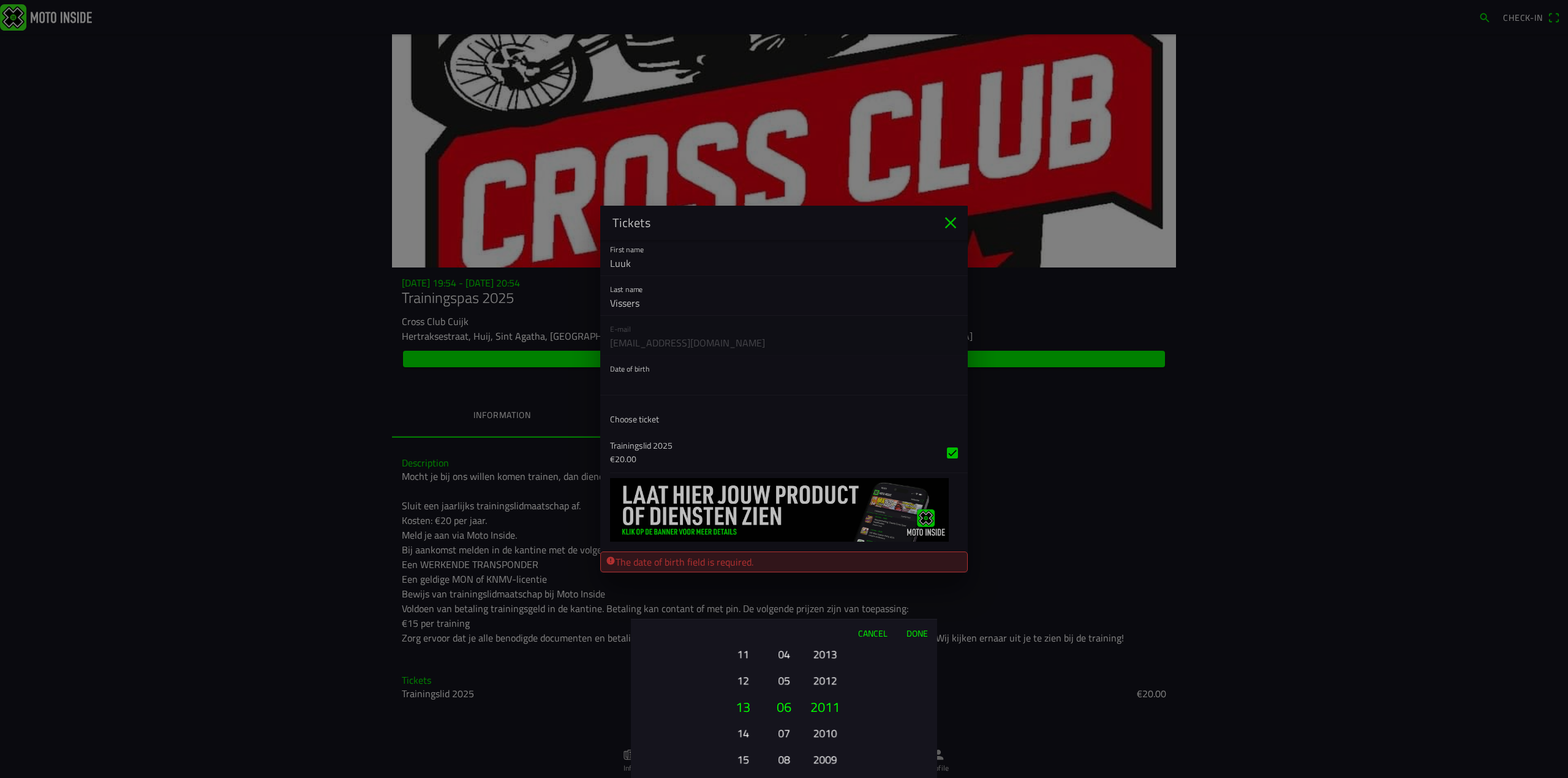
click at [741, 694] on div "01 02 03 04 05 06 07 08 09 10 11 12 13 14 15 16 17 18 19 20 21 22 23 24 25 26 2…" at bounding box center [743, 759] width 42 height 132
click at [741, 658] on button "07" at bounding box center [742, 654] width 34 height 22
click at [741, 694] on div "01 02 03 04 05 06 07 08 09 10 11 12 13 14 15 16 17 18 19 20 21 22 23 24 25 26 2…" at bounding box center [743, 759] width 42 height 132
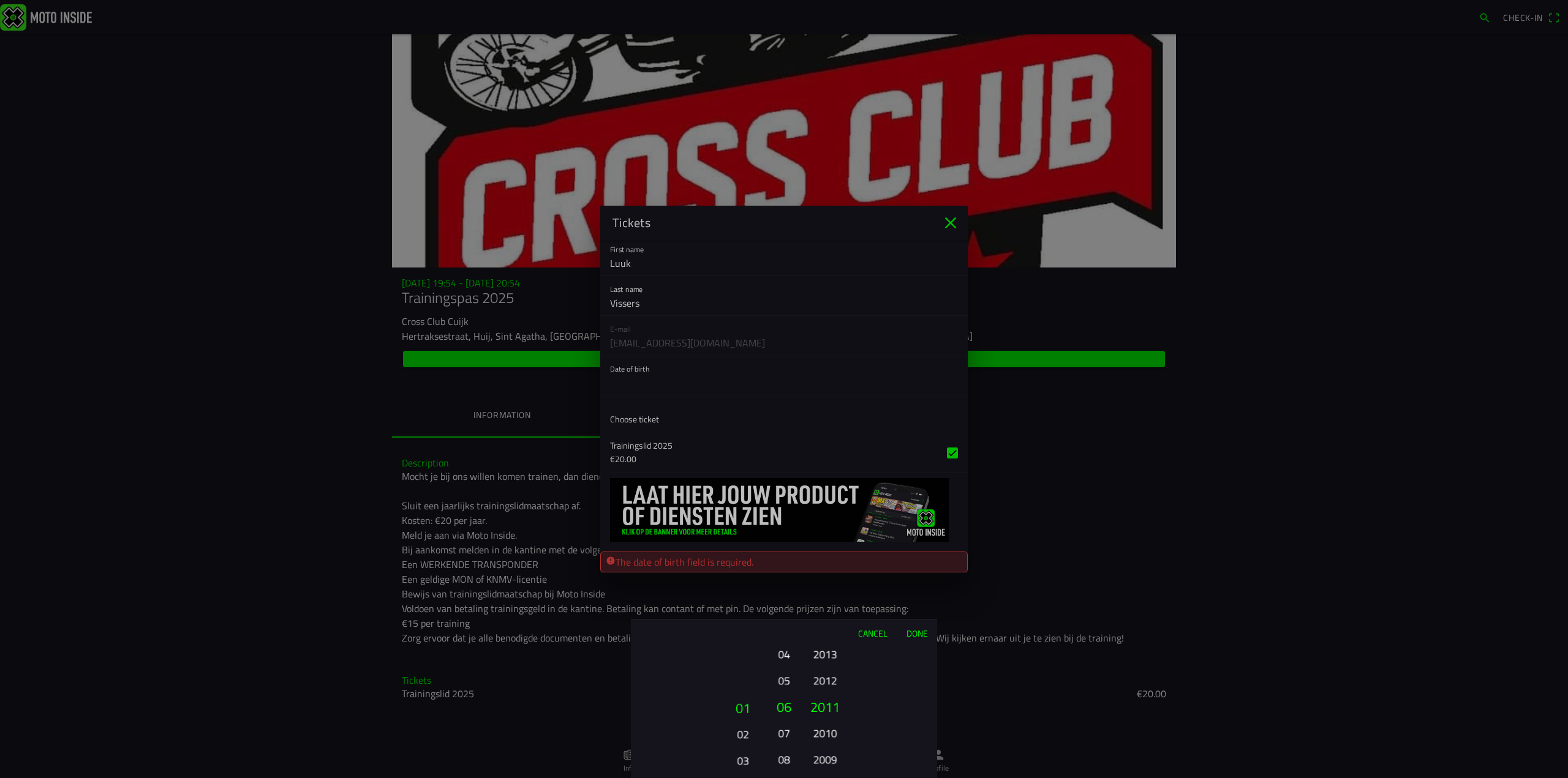
drag, startPoint x: 742, startPoint y: 660, endPoint x: 750, endPoint y: 690, distance: 31.0
click at [742, 660] on ion-picker-column "01 02 03 04 05 06 07 08 09 10 11 12 13 14 15 16 17 18 19 20 21 22 23 24 25 26 2…" at bounding box center [700, 712] width 138 height 132
click at [741, 759] on button "03" at bounding box center [742, 759] width 34 height 22
click at [741, 760] on button "03" at bounding box center [742, 759] width 34 height 22
click at [750, 739] on button "02" at bounding box center [742, 733] width 34 height 22
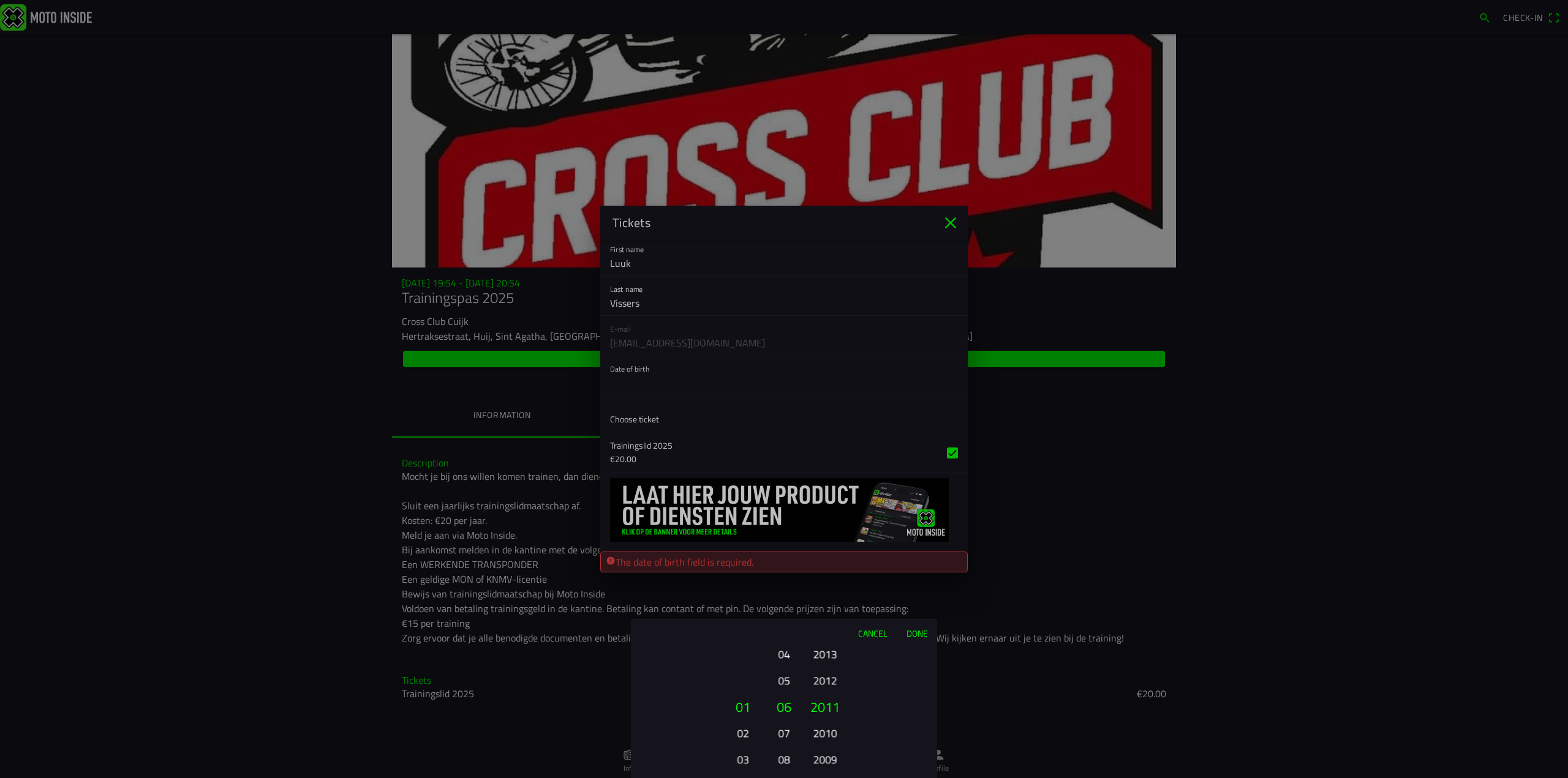
click at [744, 734] on button "02" at bounding box center [742, 733] width 34 height 22
drag, startPoint x: 743, startPoint y: 705, endPoint x: 741, endPoint y: 689, distance: 16.1
click at [741, 691] on button "02" at bounding box center [743, 695] width 42 height 27
click at [743, 729] on button "05" at bounding box center [742, 733] width 34 height 22
click at [922, 632] on button "Done" at bounding box center [917, 633] width 41 height 27
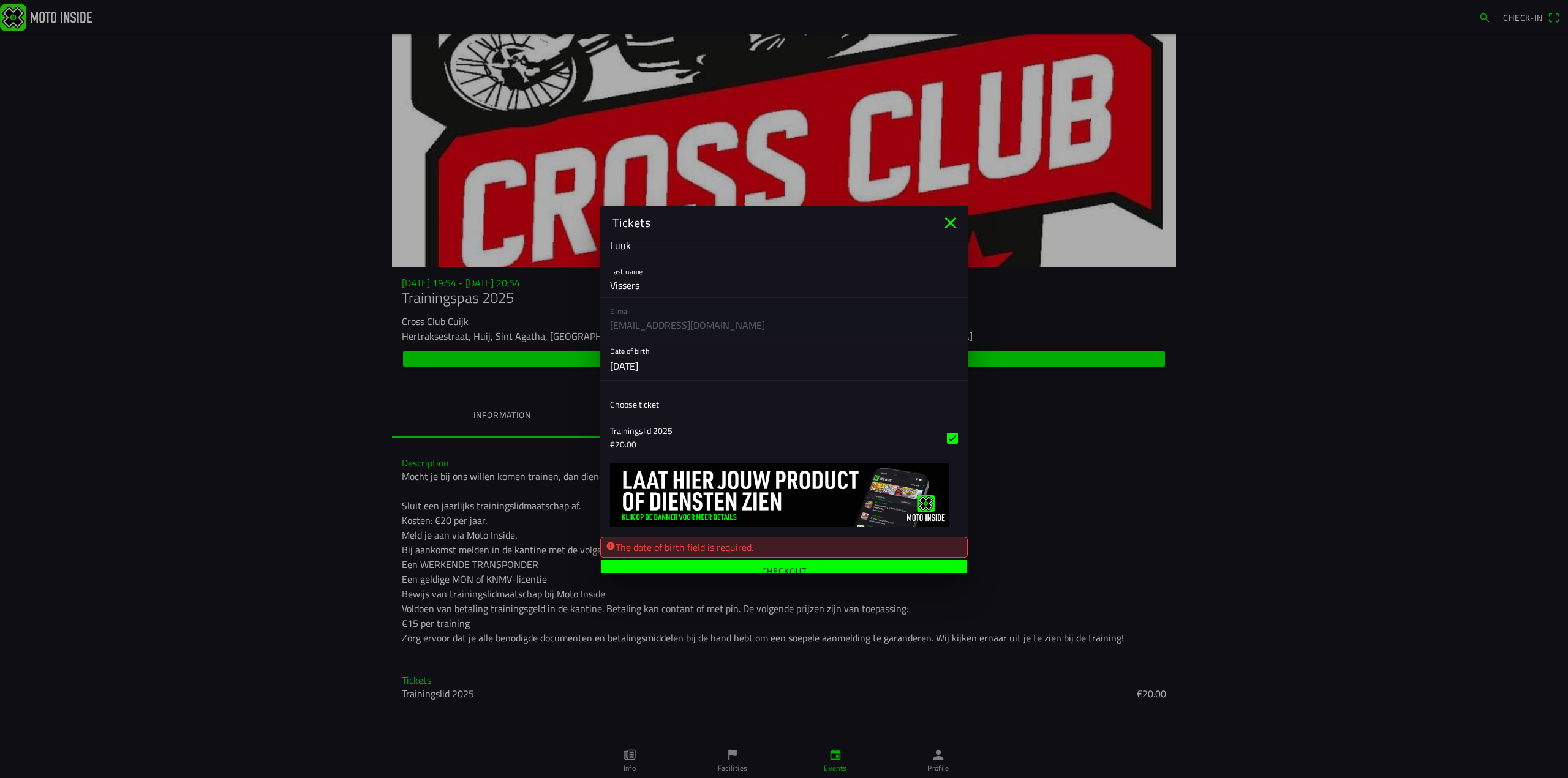
scroll to position [160, 0]
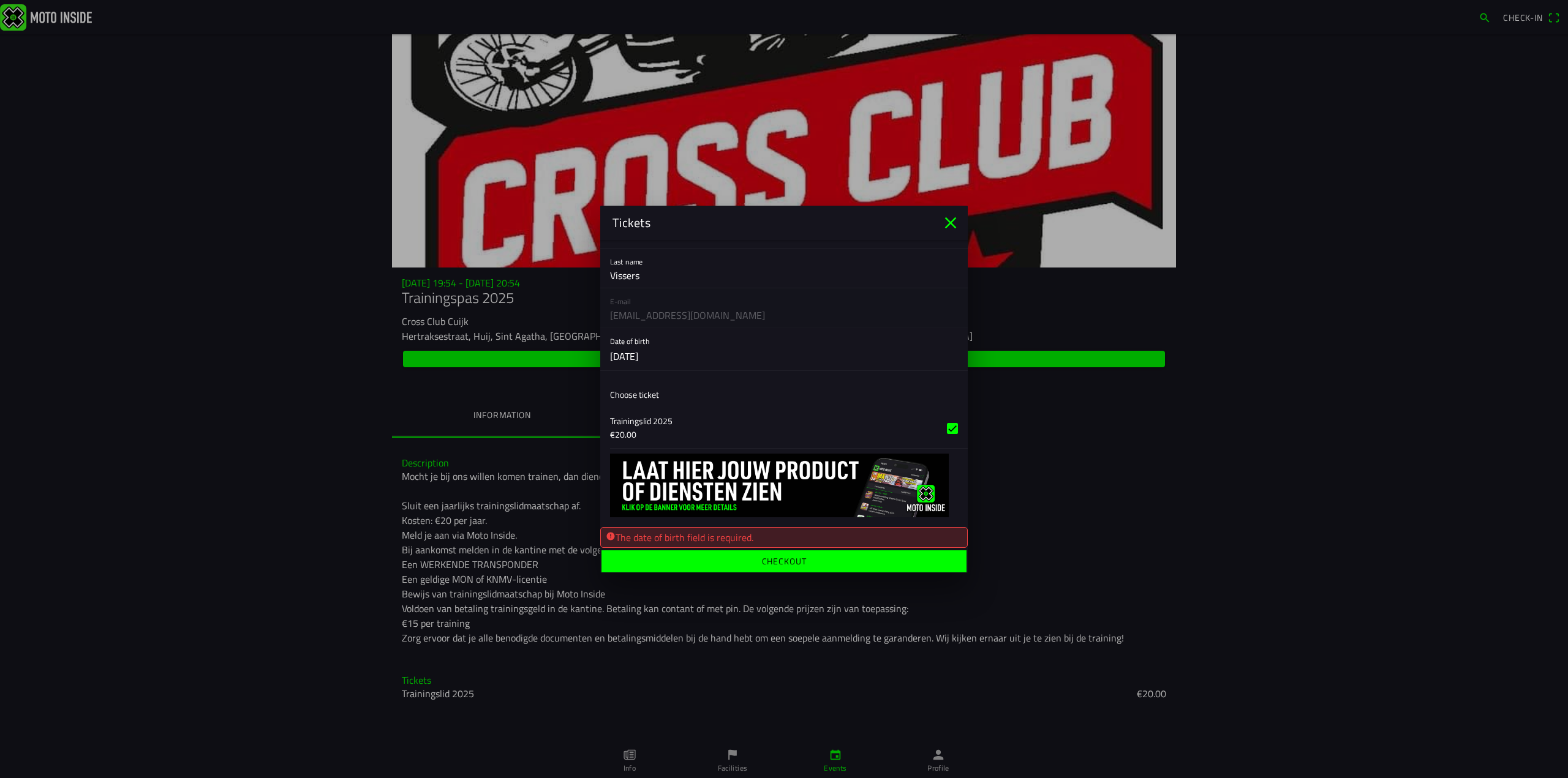
click at [781, 557] on ion-label "Checkout" at bounding box center [784, 560] width 45 height 9
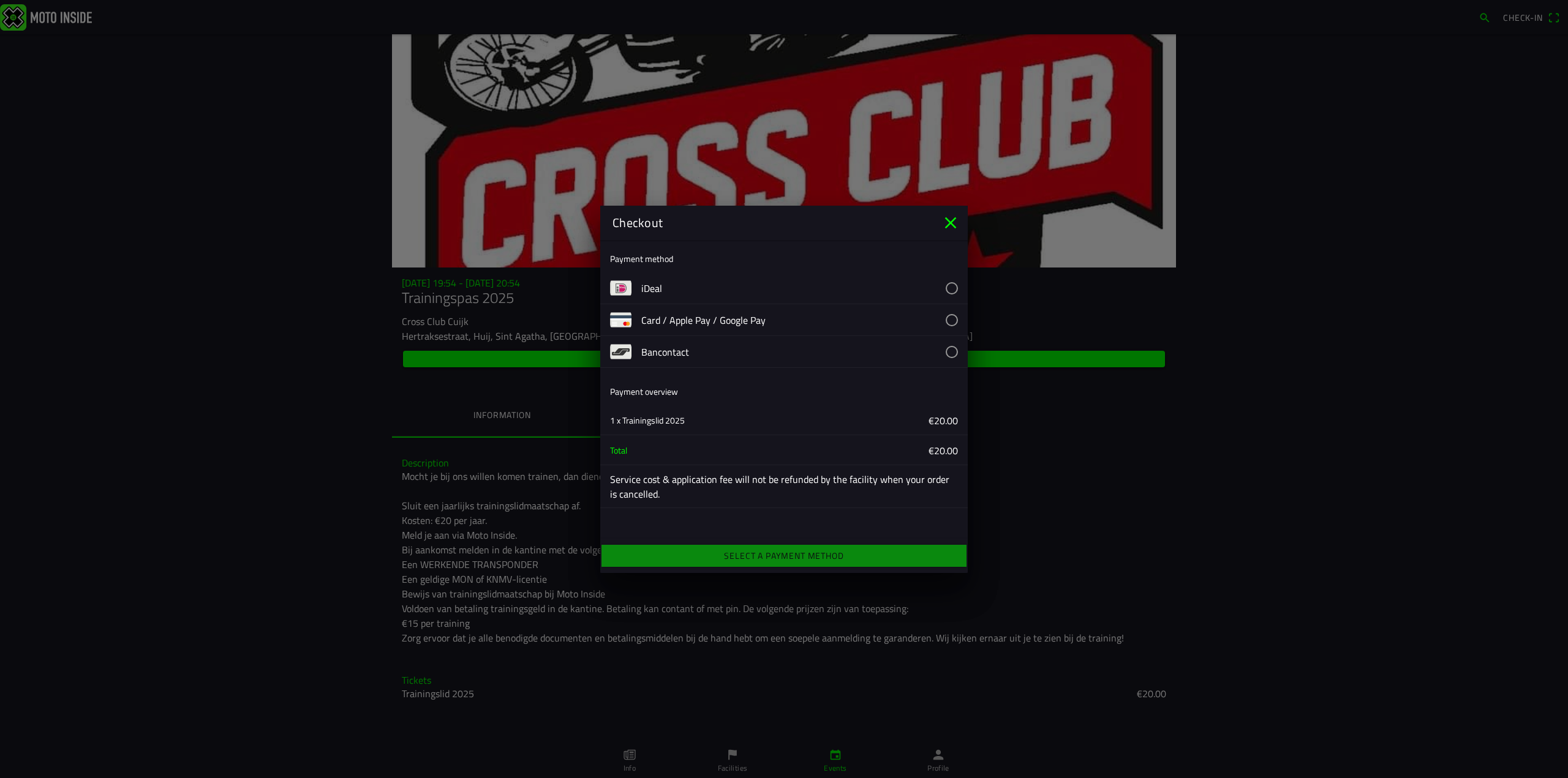
click at [661, 282] on button "button" at bounding box center [804, 288] width 327 height 31
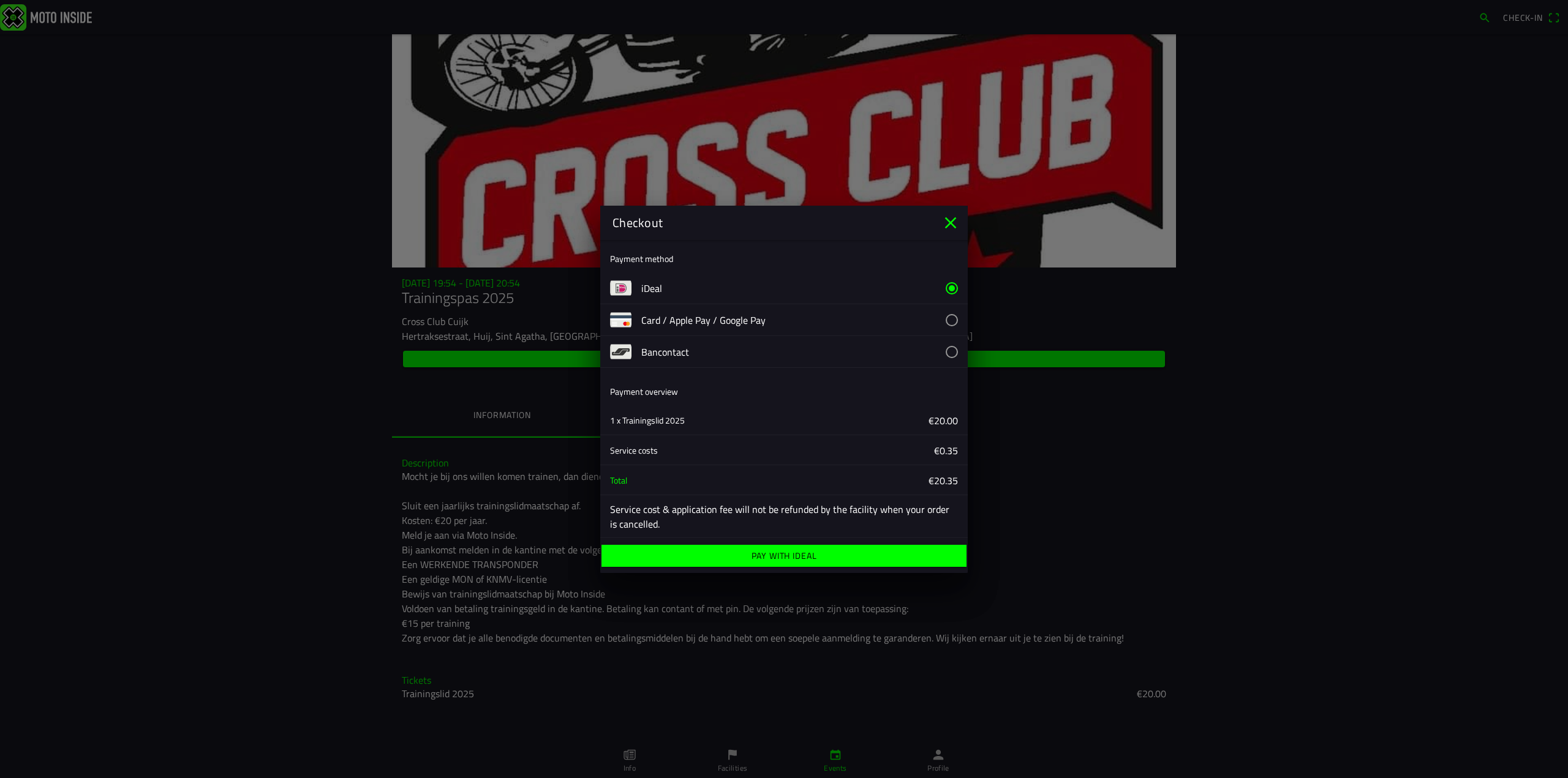
click at [789, 558] on ion-label "Pay with iDeal" at bounding box center [784, 556] width 65 height 9
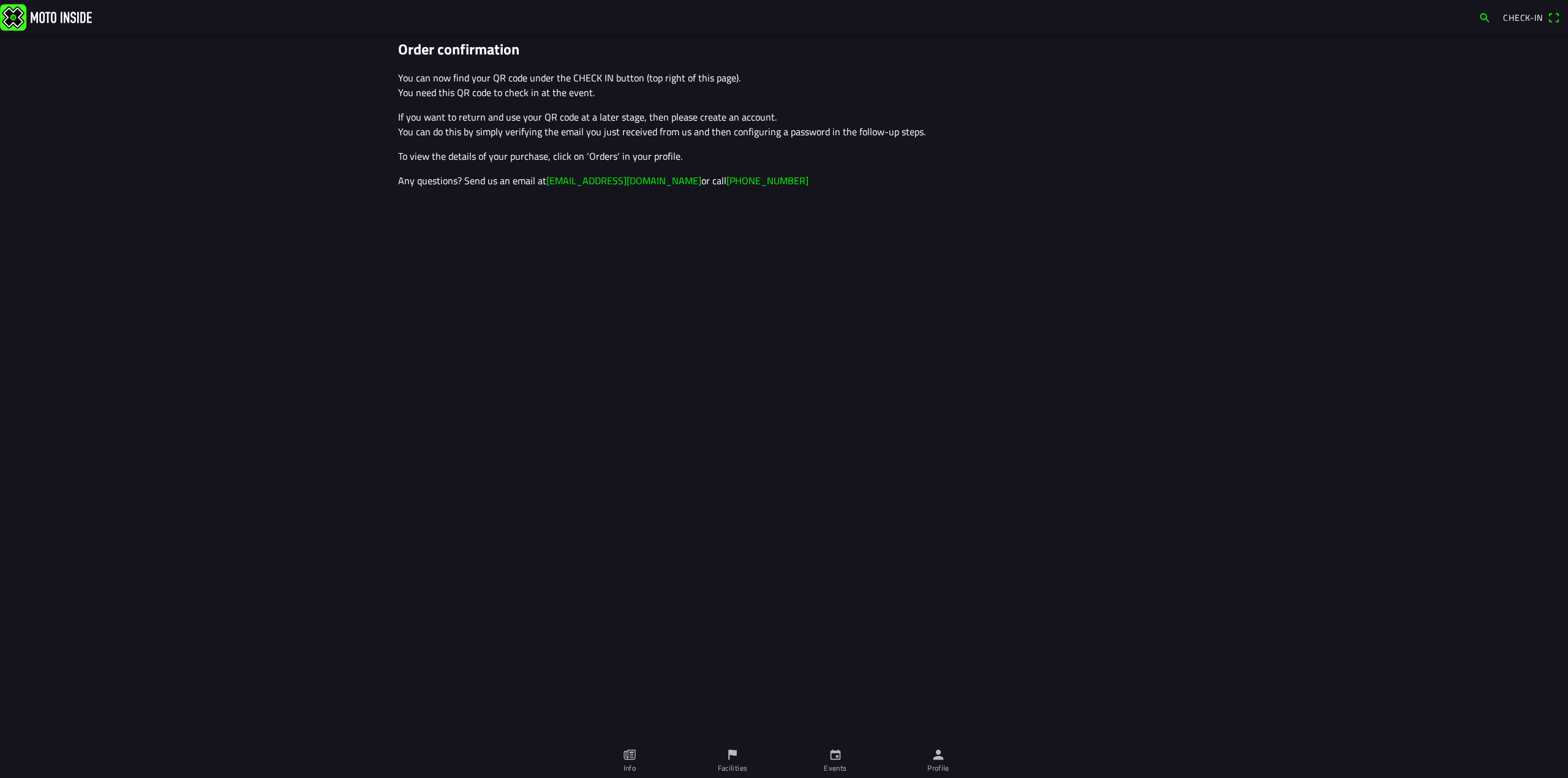
click at [1523, 19] on span "Check-in" at bounding box center [1523, 18] width 40 height 13
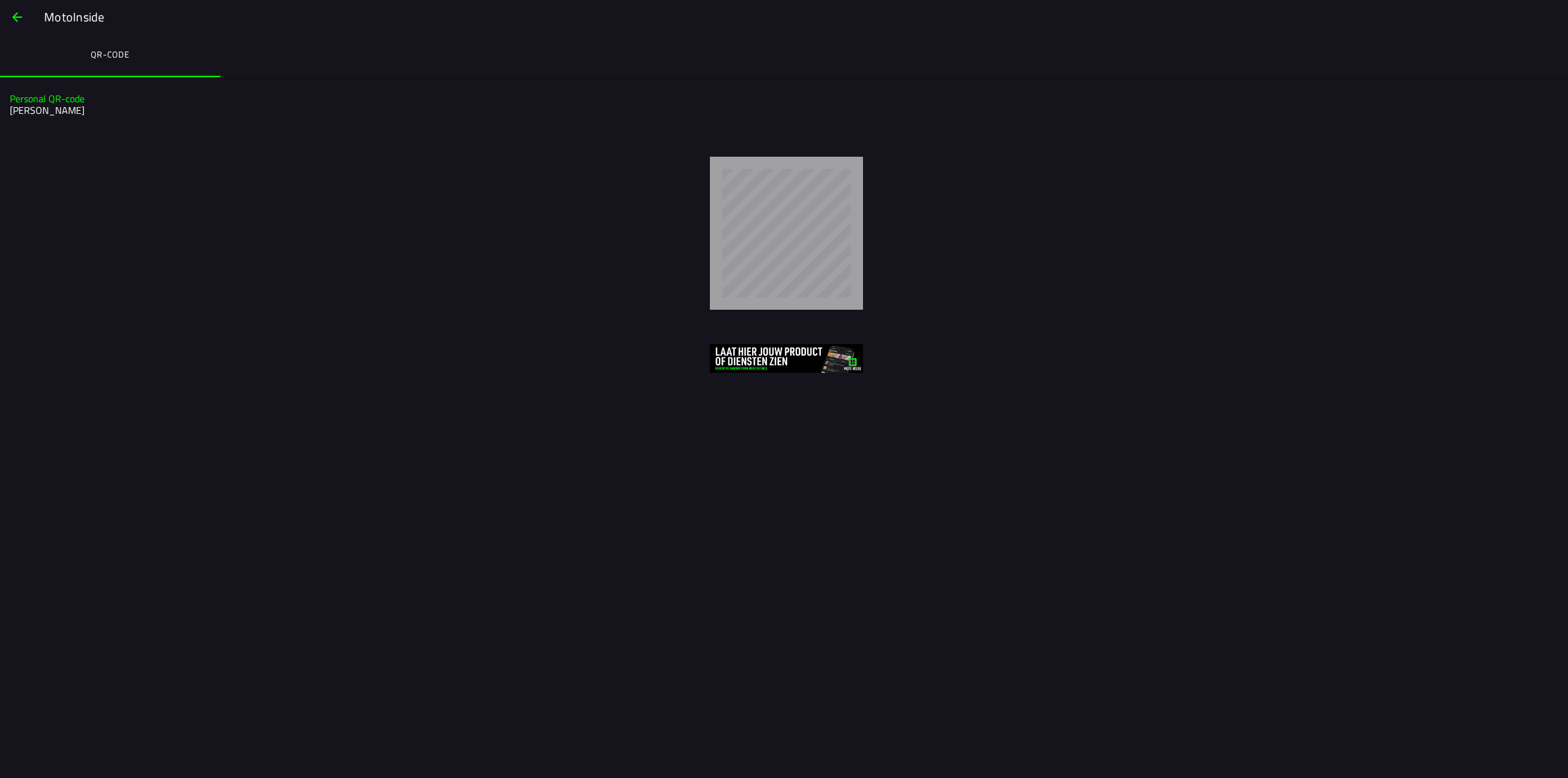
drag, startPoint x: 773, startPoint y: 312, endPoint x: 319, endPoint y: 356, distance: 456.1
click at [319, 356] on div at bounding box center [787, 358] width 1543 height 28
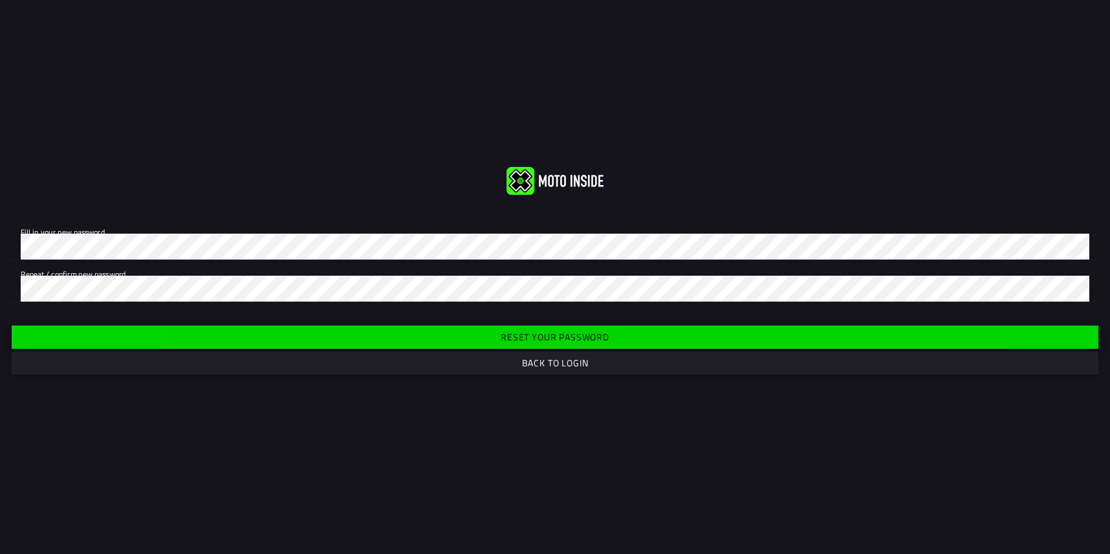
click at [275, 238] on form "Fill in your new password. Repeat / confirm new password. Reset your password B…" at bounding box center [555, 298] width 1110 height 180
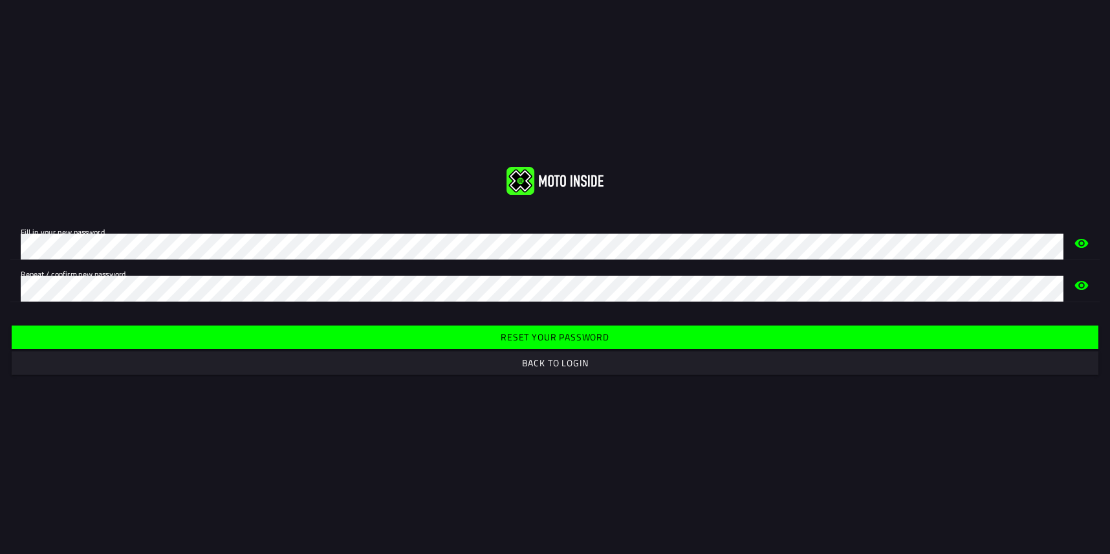
click at [0, 0] on slot "Reset your password" at bounding box center [0, 0] width 0 height 0
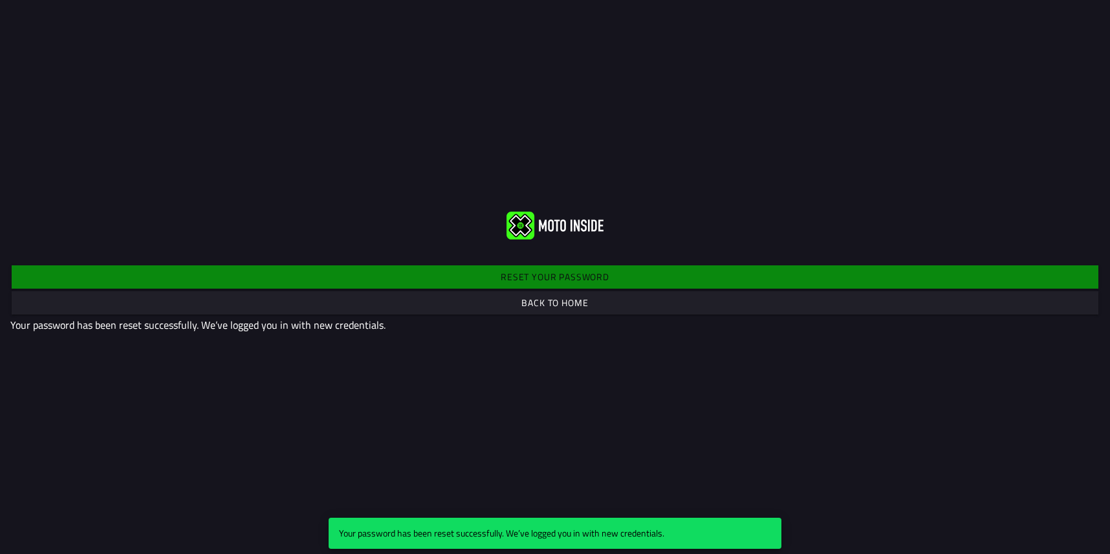
click at [0, 0] on slot "Back to home" at bounding box center [0, 0] width 0 height 0
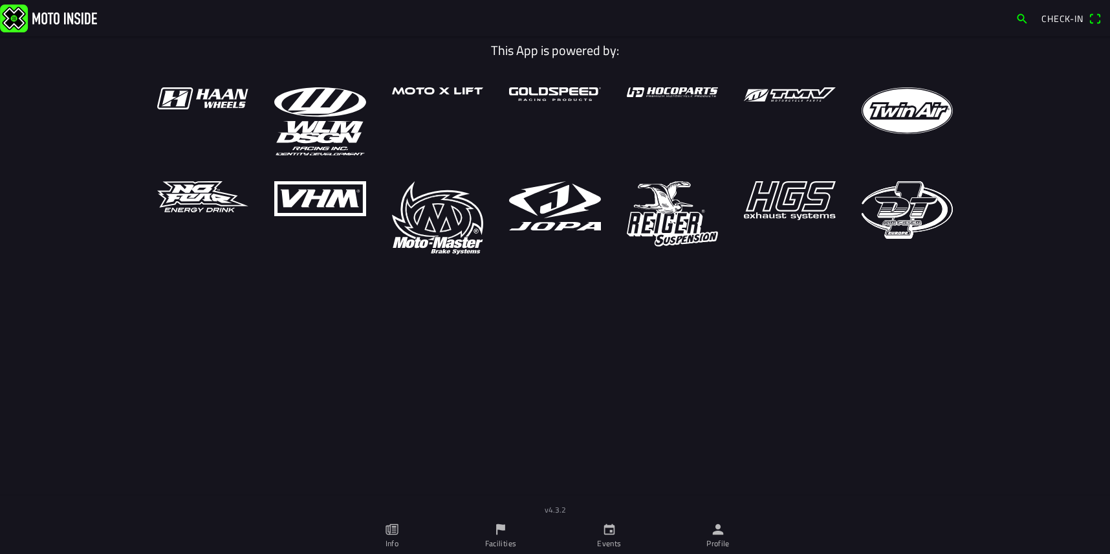
drag, startPoint x: 223, startPoint y: 289, endPoint x: 204, endPoint y: 272, distance: 25.6
click at [222, 289] on main "This App is powered by:" at bounding box center [555, 283] width 1110 height 495
click at [6, 21] on img at bounding box center [48, 18] width 97 height 28
click at [1070, 19] on span "Check-in" at bounding box center [1062, 19] width 42 height 14
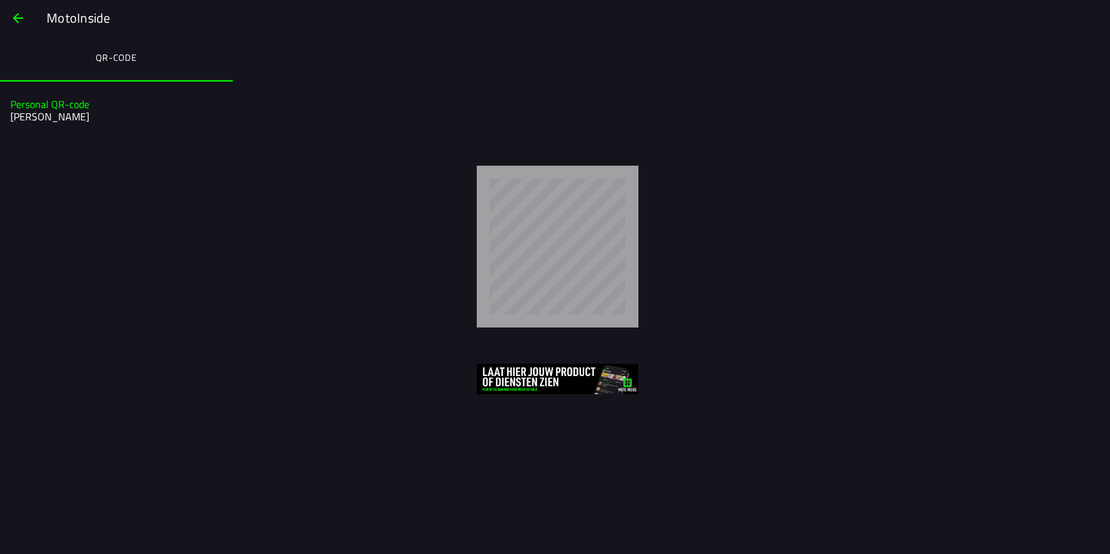
click at [16, 28] on span "button" at bounding box center [18, 18] width 16 height 31
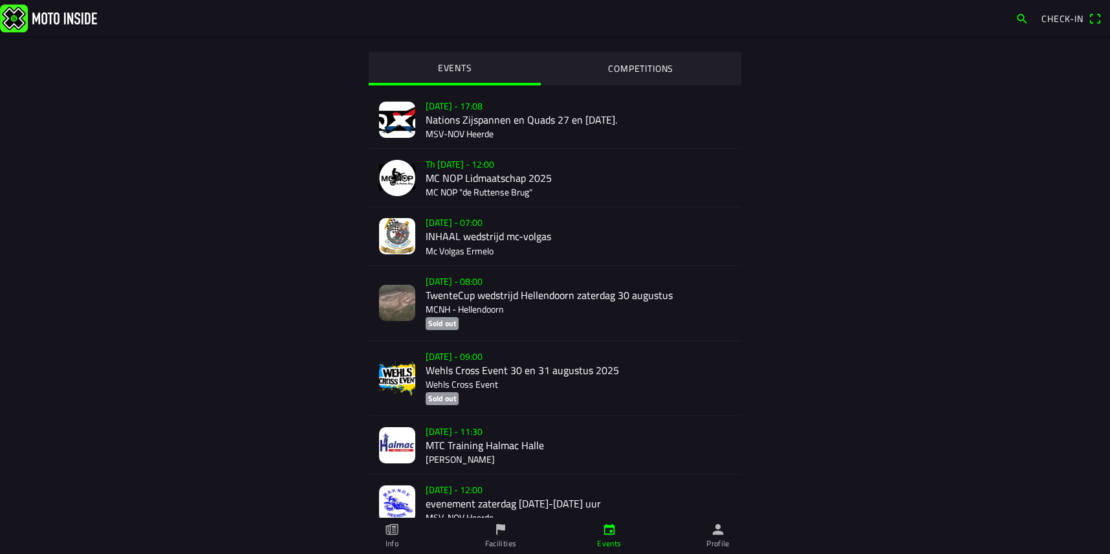
click at [1058, 23] on span "Check-in" at bounding box center [1062, 19] width 42 height 14
